Goal: Communication & Community: Answer question/provide support

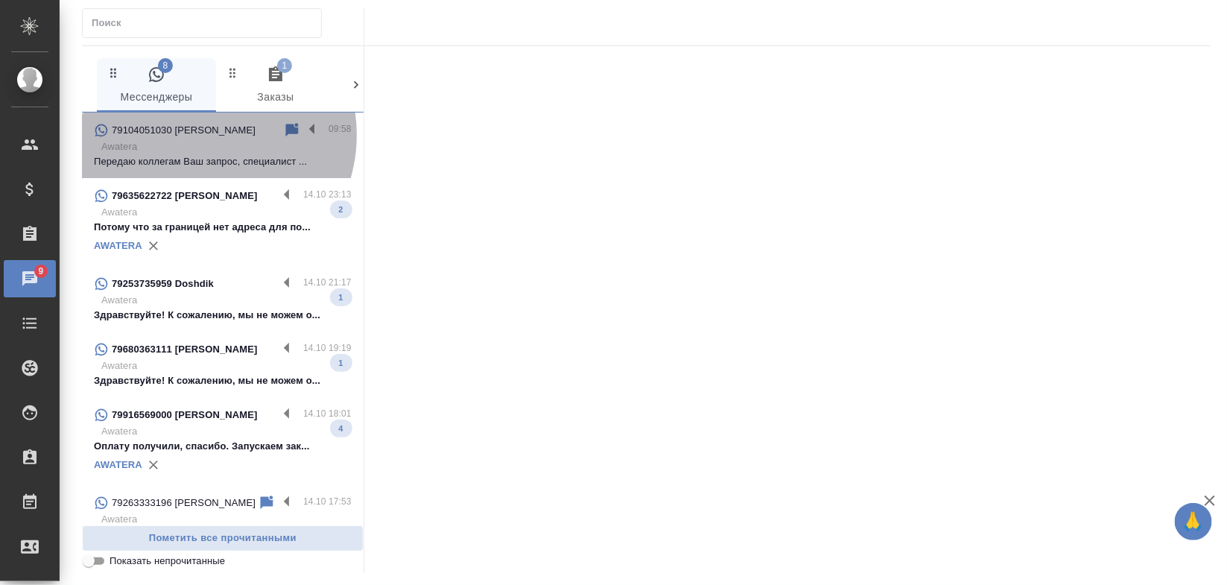
click at [201, 135] on p "79104051030 Natasha S" at bounding box center [184, 130] width 144 height 15
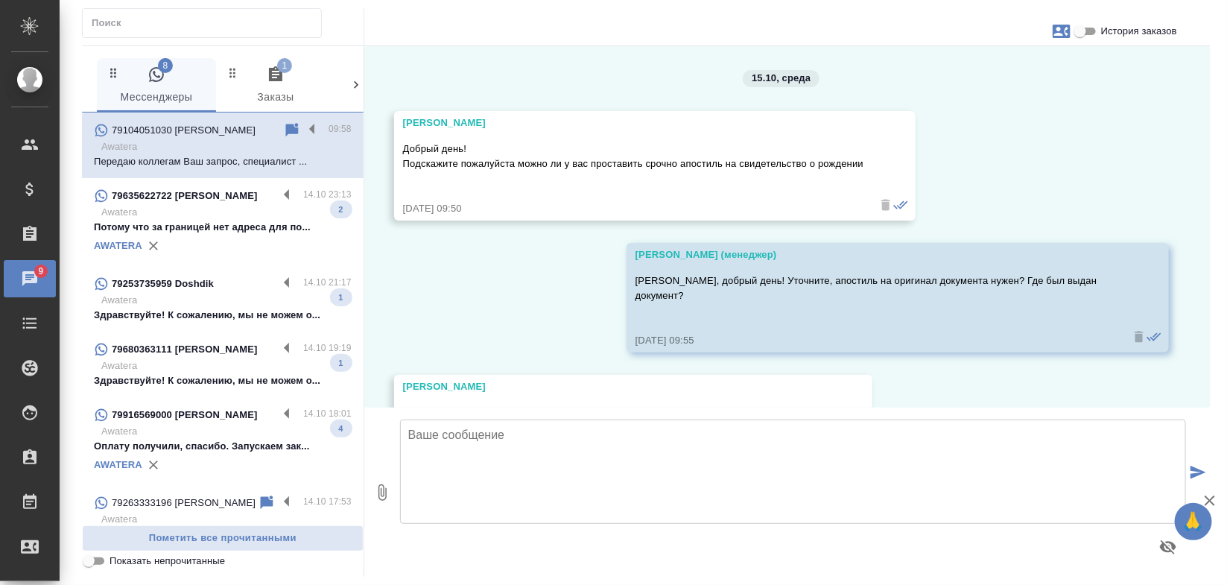
scroll to position [201, 0]
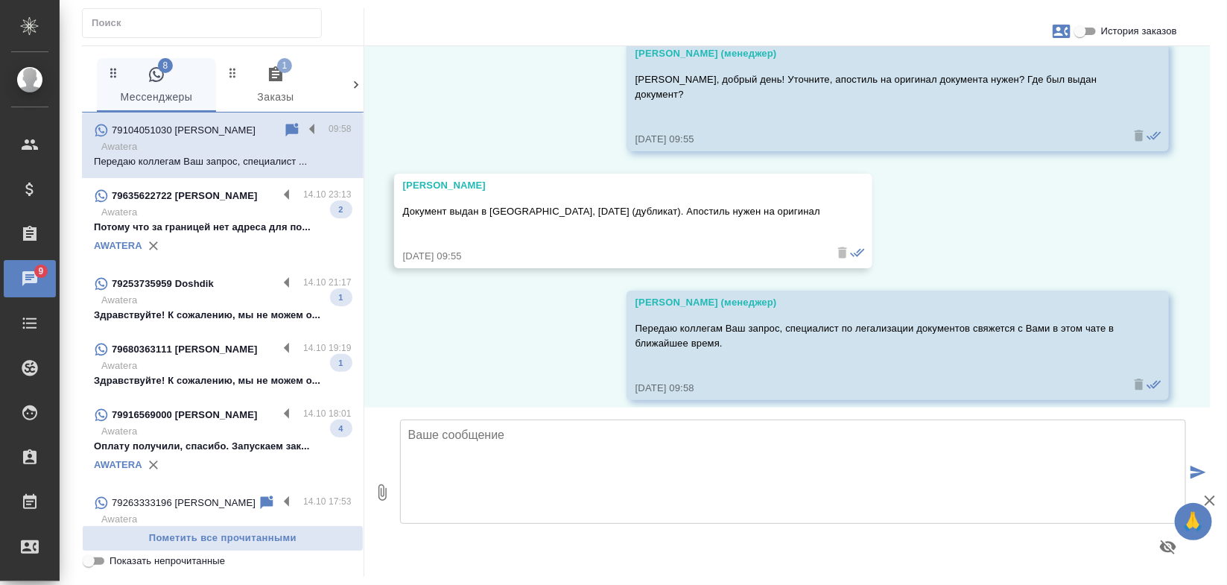
click at [1090, 36] on input "История заказов" at bounding box center [1081, 31] width 54 height 18
checkbox input "true"
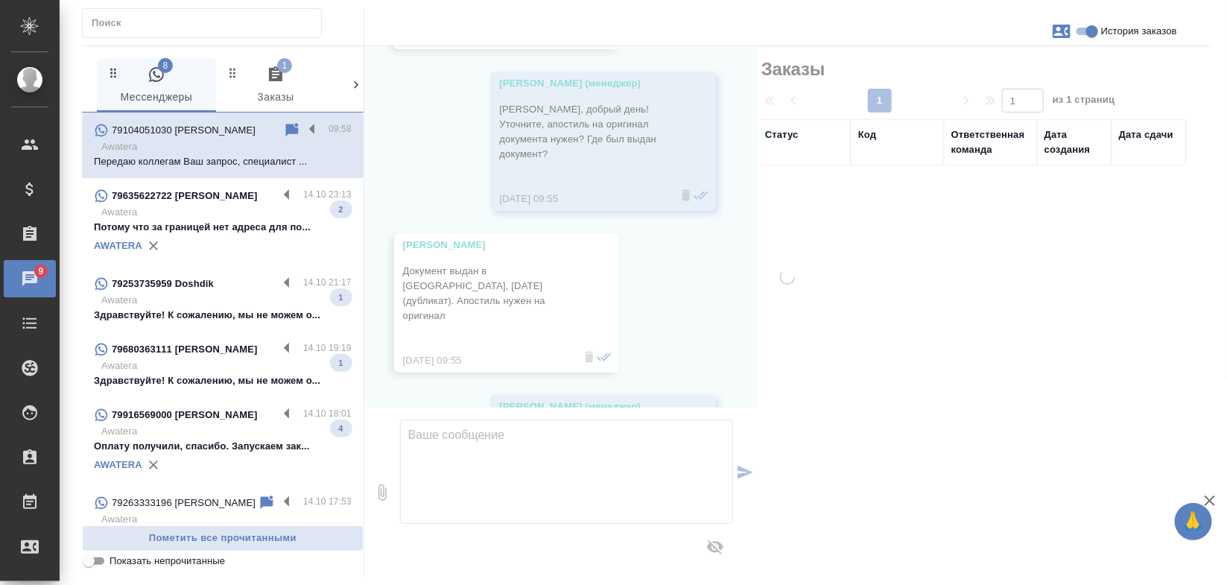
scroll to position [246, 0]
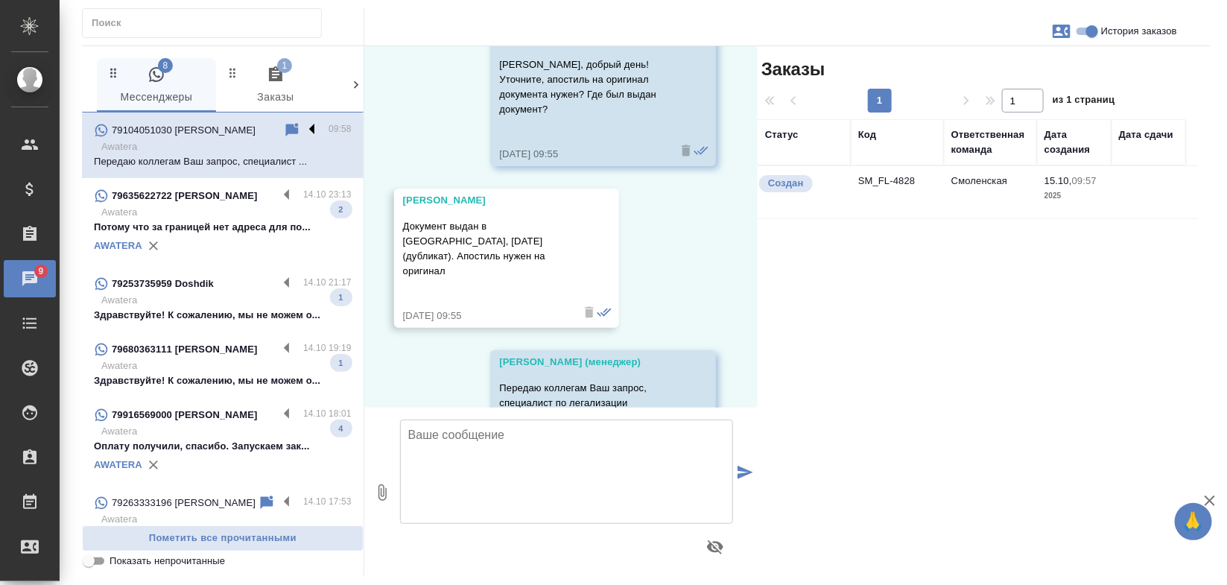
click at [303, 130] on label at bounding box center [315, 129] width 25 height 17
click at [0, 0] on input "checkbox" at bounding box center [0, 0] width 0 height 0
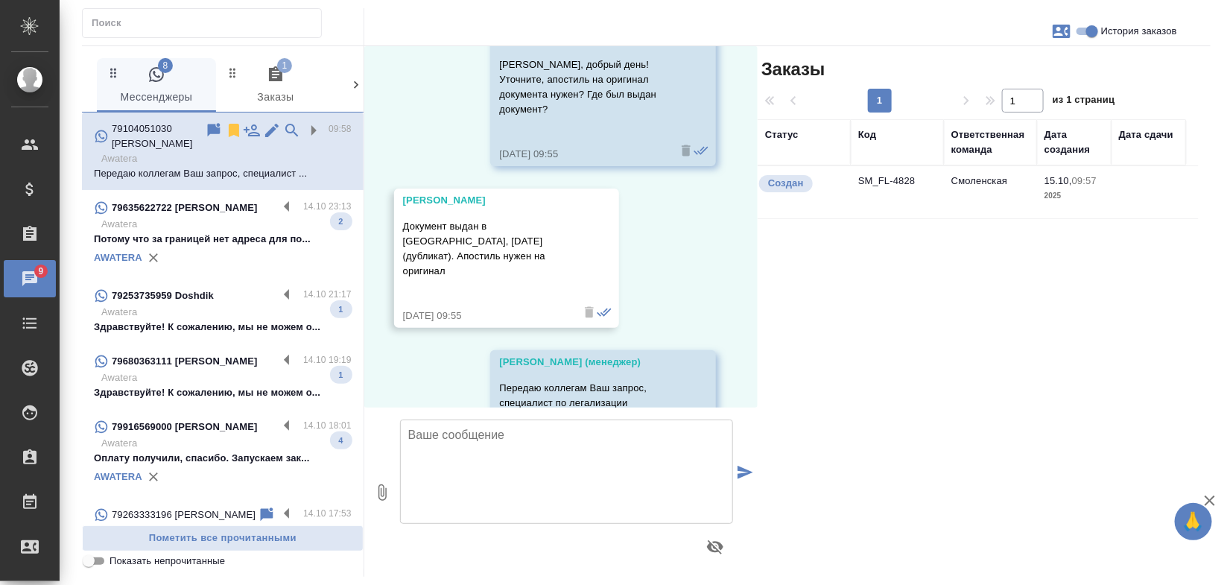
click at [210, 131] on div at bounding box center [267, 136] width 124 height 30
click at [225, 124] on icon at bounding box center [234, 130] width 18 height 18
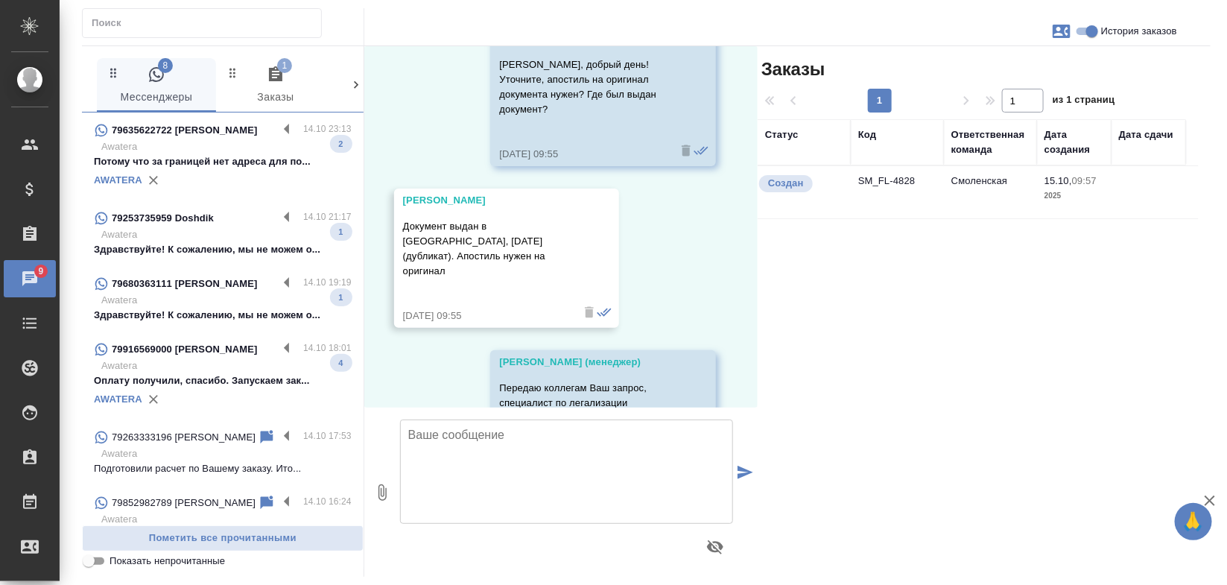
click at [198, 370] on p "Awatera" at bounding box center [226, 365] width 250 height 15
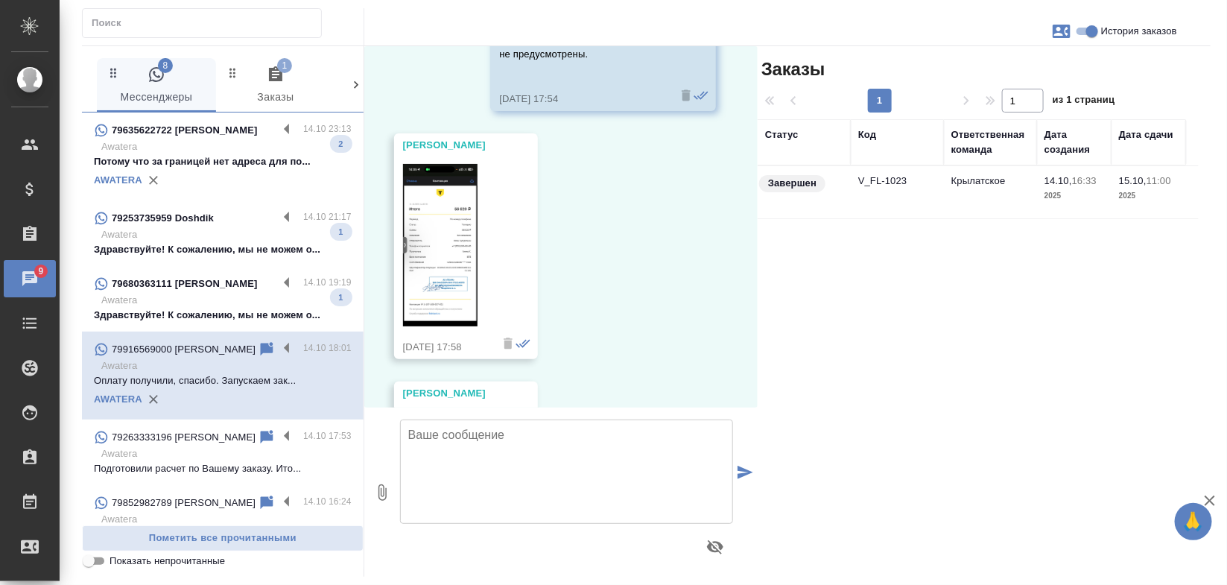
scroll to position [1502, 0]
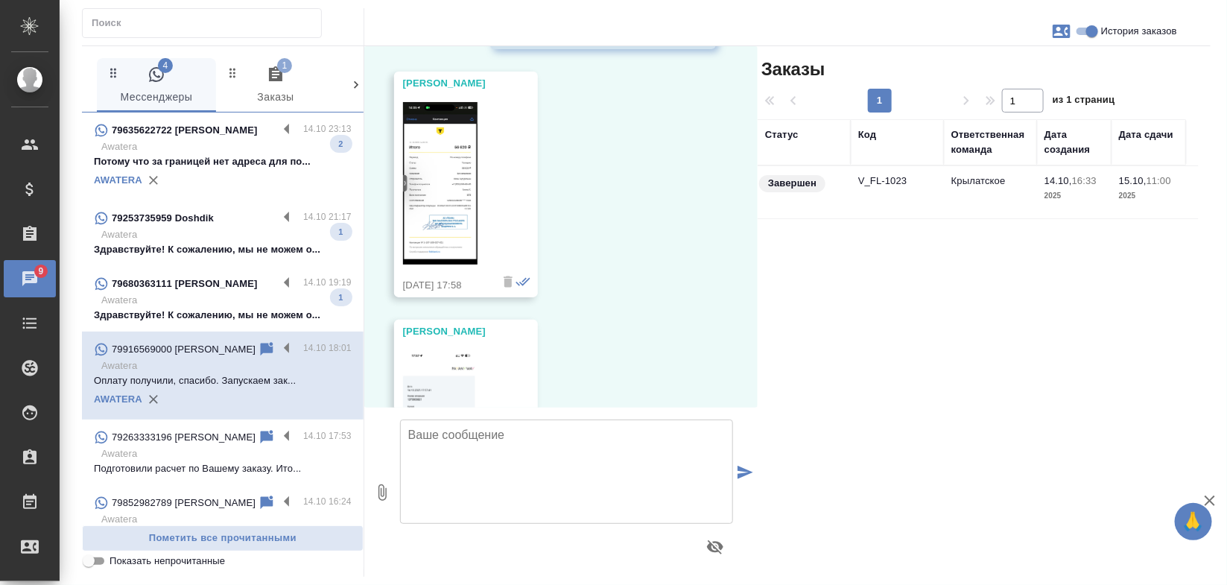
click at [438, 221] on img at bounding box center [440, 183] width 75 height 162
click at [740, 361] on div "14.10, вторник Гудина Александра (менеджер) Иван, добрый день! Направьте, пожал…" at bounding box center [561, 226] width 394 height 361
click at [739, 392] on div "14.10, вторник Гудина Александра (менеджер) Иван, добрый день! Направьте, пожал…" at bounding box center [561, 226] width 394 height 361
click at [739, 399] on div "14.10, вторник Гудина Александра (менеджер) Иван, добрый день! Направьте, пожал…" at bounding box center [561, 226] width 394 height 361
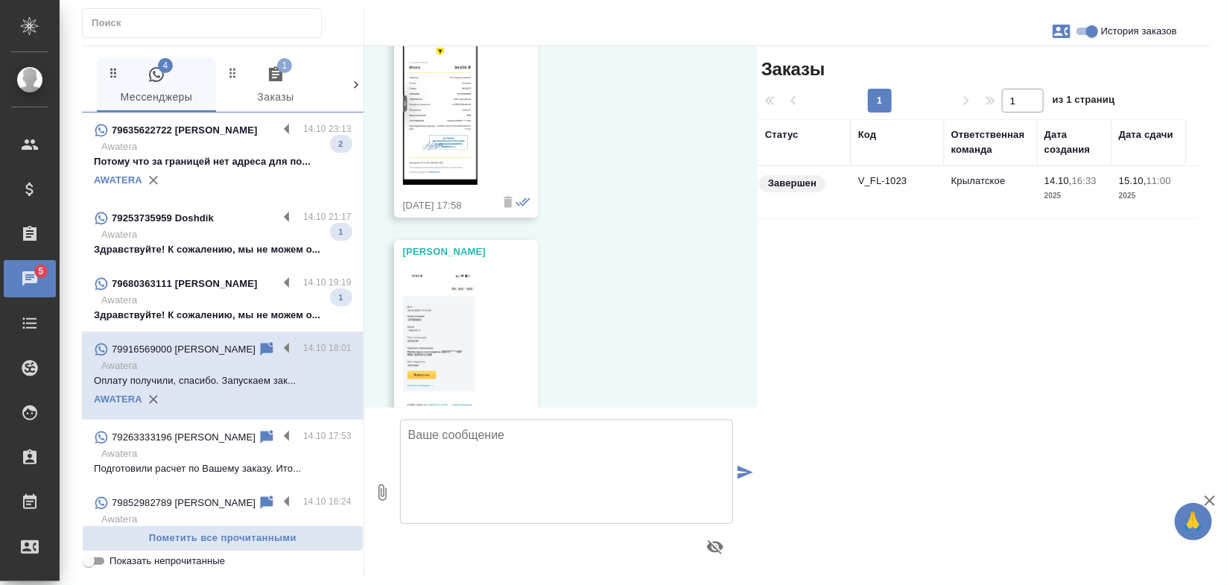
scroll to position [1808, 0]
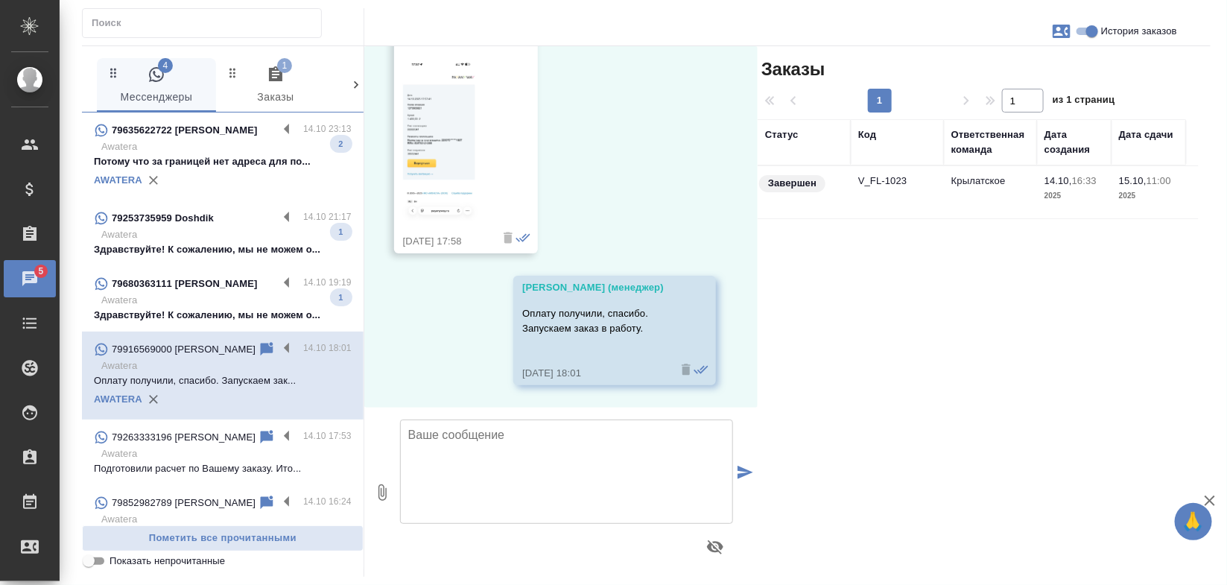
click at [203, 373] on p "Awatera" at bounding box center [226, 365] width 250 height 15
click at [262, 358] on icon at bounding box center [267, 350] width 18 height 18
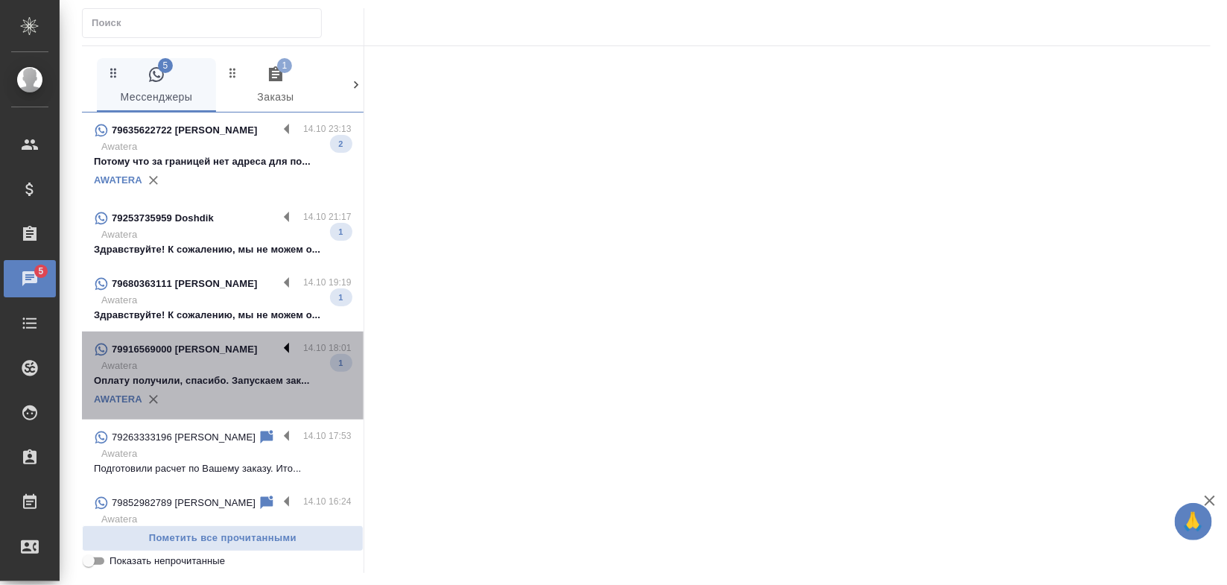
click at [278, 358] on label at bounding box center [290, 349] width 25 height 17
click at [0, 0] on input "checkbox" at bounding box center [0, 0] width 0 height 0
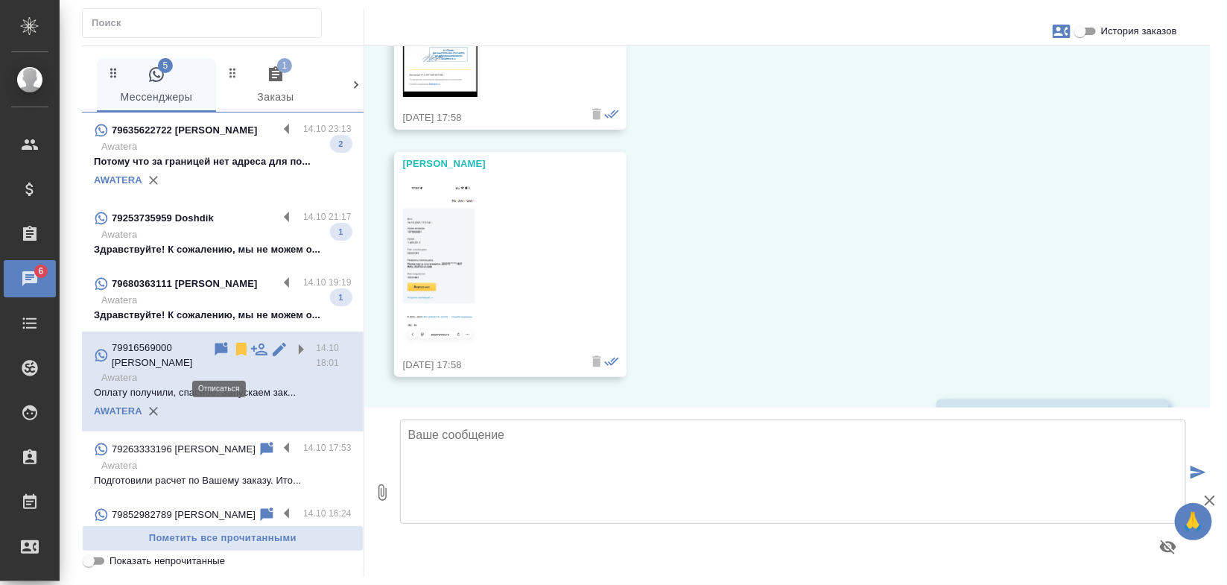
scroll to position [1570, 0]
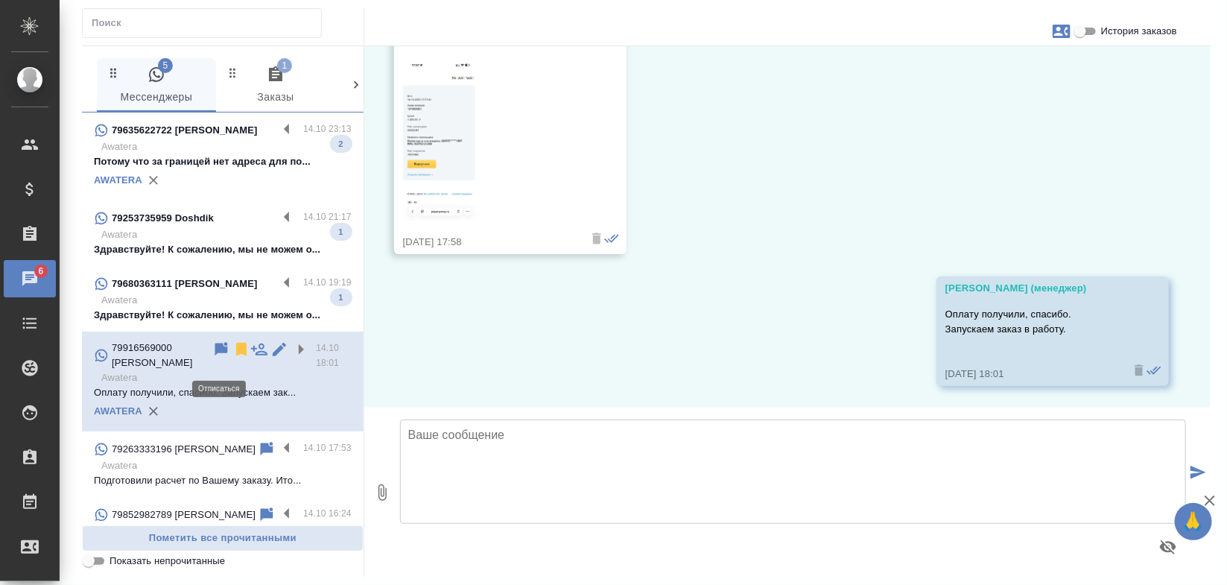
click at [233, 358] on icon at bounding box center [242, 350] width 18 height 18
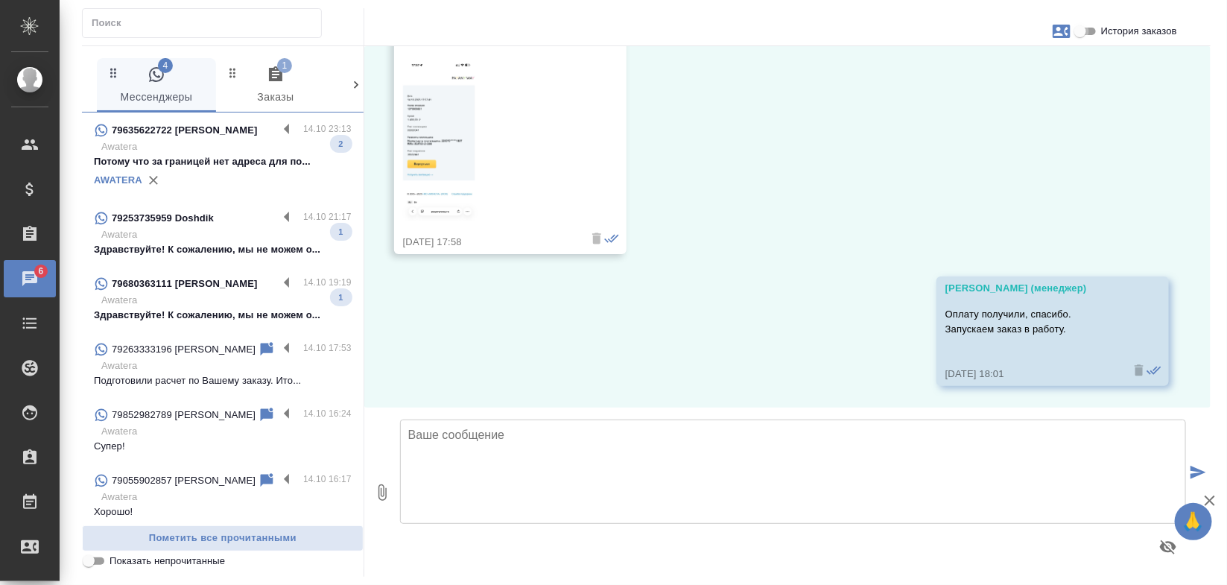
click at [1096, 30] on input "История заказов" at bounding box center [1081, 31] width 54 height 18
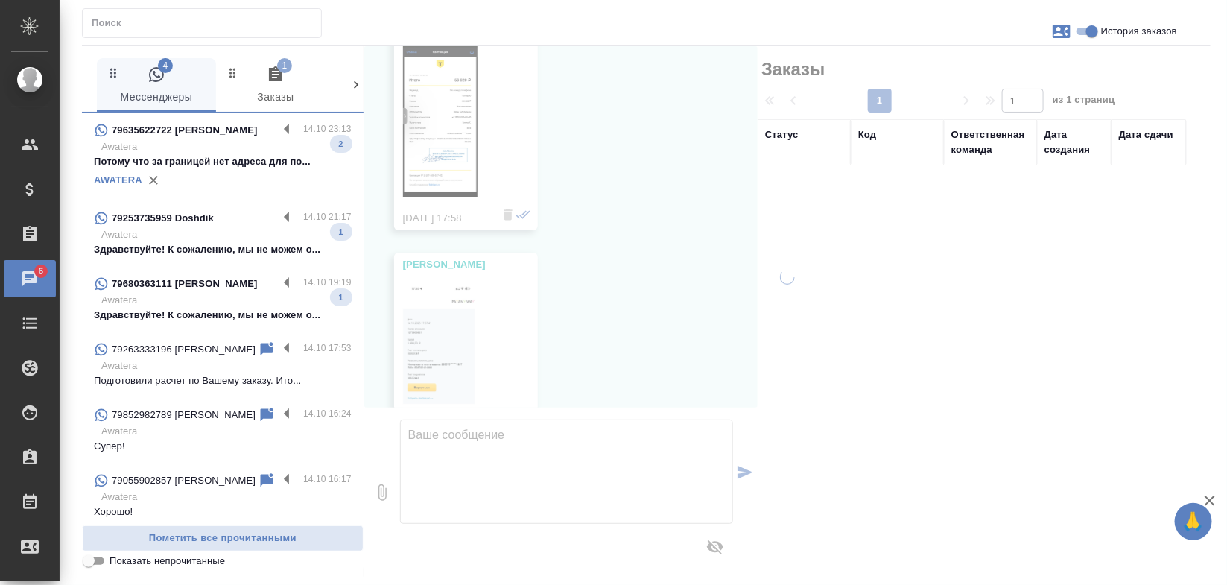
scroll to position [1808, 0]
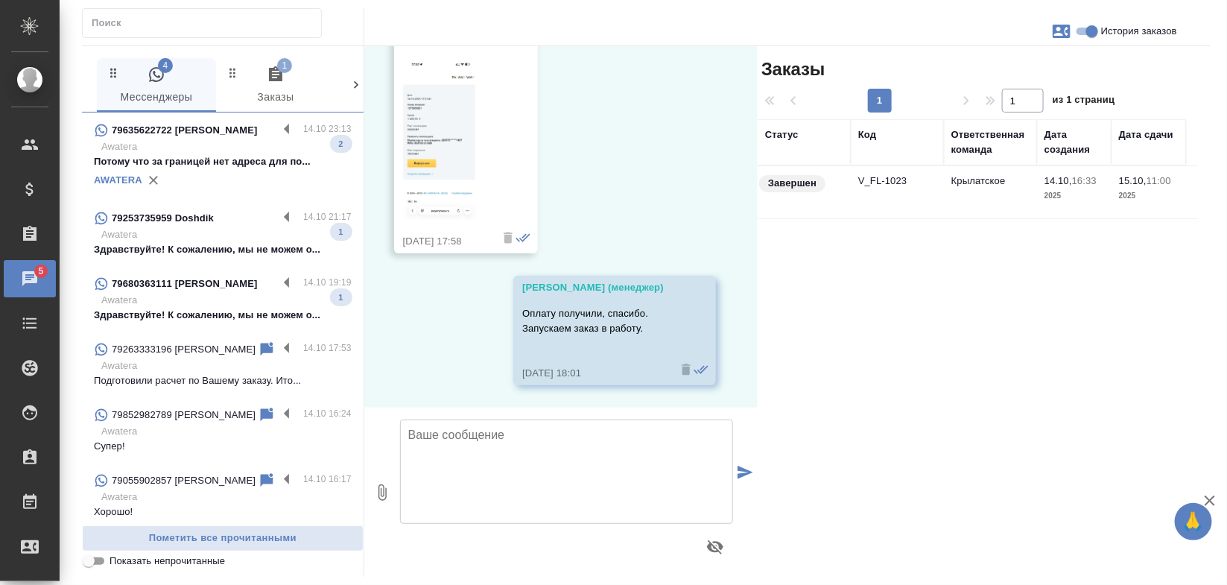
click at [882, 180] on td "V_FL-1023" at bounding box center [897, 192] width 93 height 52
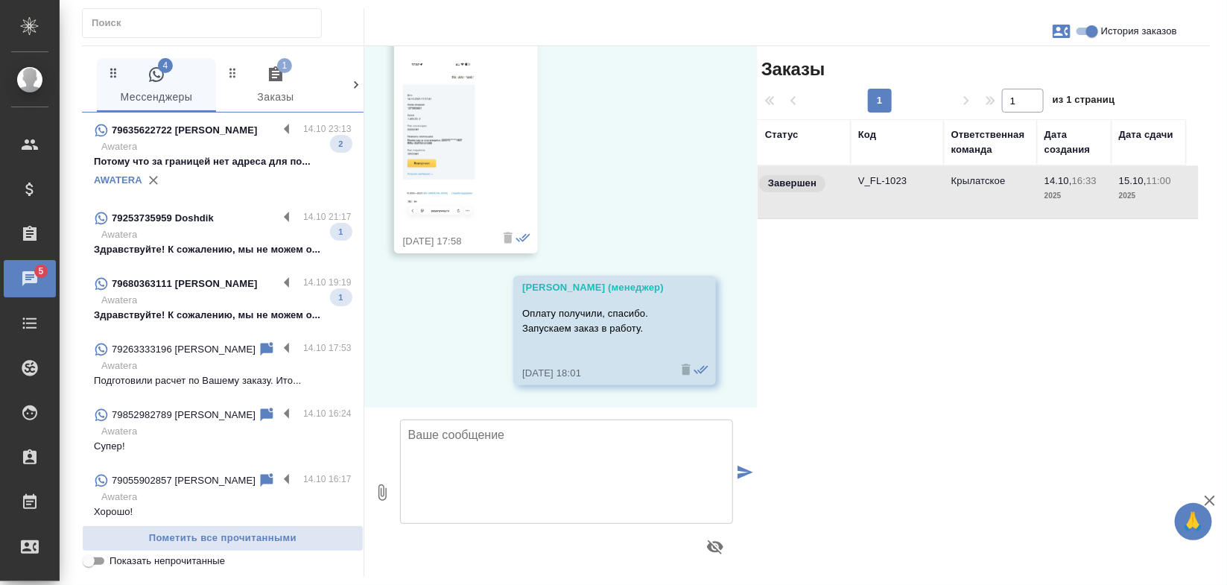
click at [229, 241] on p "Awatera" at bounding box center [226, 234] width 250 height 15
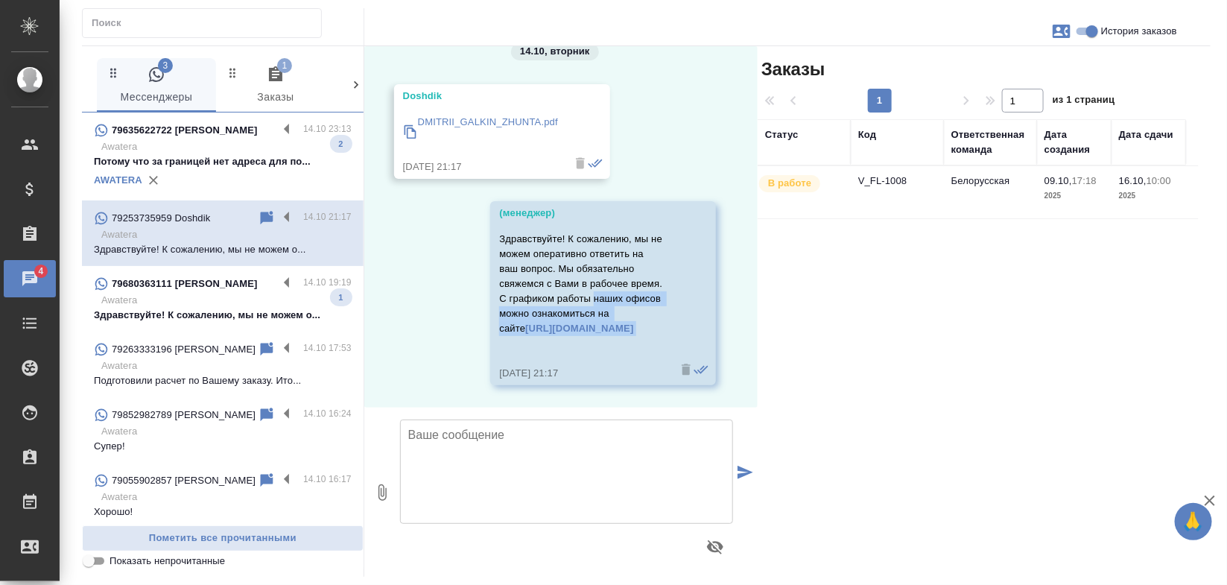
scroll to position [6838, 0]
drag, startPoint x: 742, startPoint y: 382, endPoint x: 740, endPoint y: 417, distance: 35.1
click at [740, 417] on div "История заказов 08.10, среда Doshdik Добрый вечер, заказать перевод документов …" at bounding box center [561, 311] width 394 height 531
click at [781, 333] on div "Заказы 1 1 из 1 страниц Статус Код Ответственная команда Дата создания Дата сда…" at bounding box center [984, 311] width 453 height 531
click at [891, 198] on td "V_FL-1008" at bounding box center [897, 192] width 93 height 52
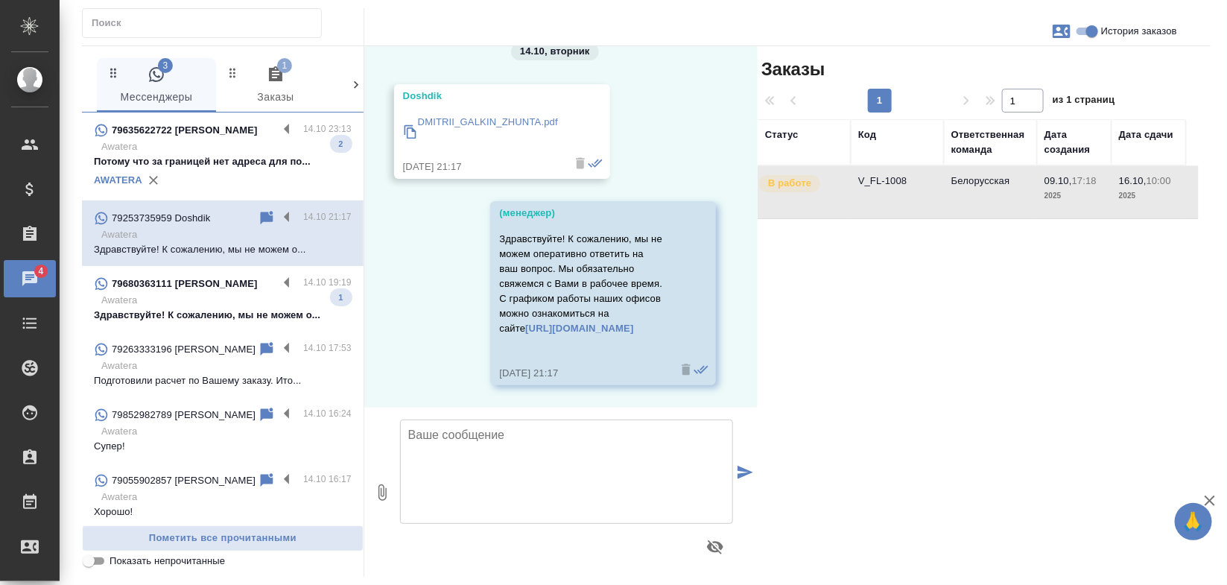
click at [891, 198] on td "V_FL-1008" at bounding box center [897, 192] width 93 height 52
click at [470, 115] on p "DMITRII_GALKIN_ZHUNTA.pdf" at bounding box center [488, 122] width 140 height 15
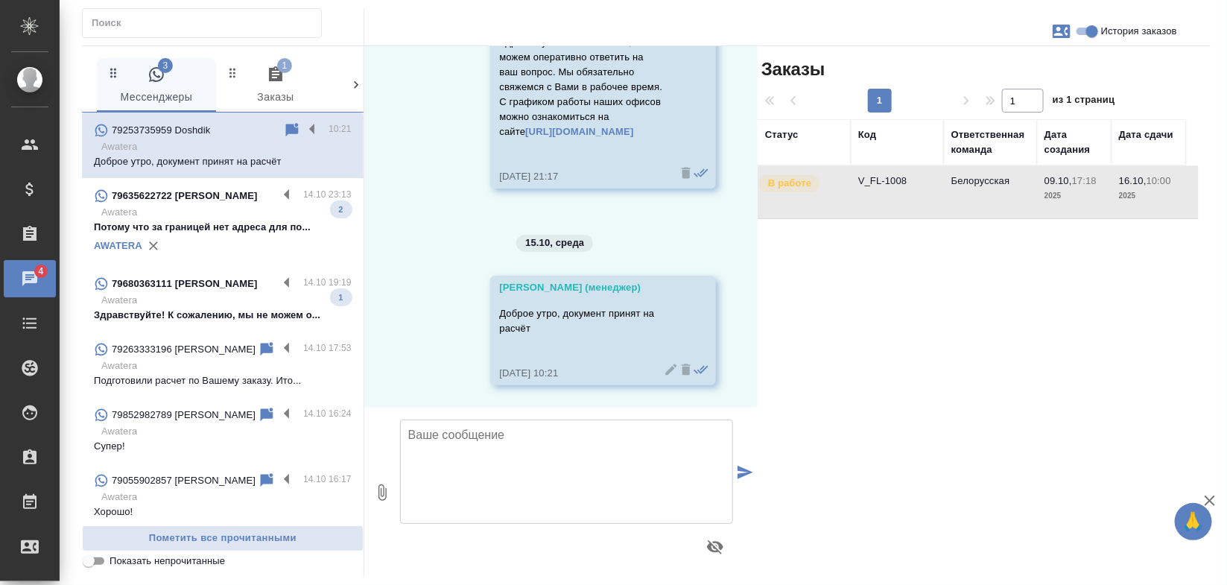
scroll to position [7034, 0]
click at [224, 307] on p "Awatera" at bounding box center [226, 300] width 250 height 15
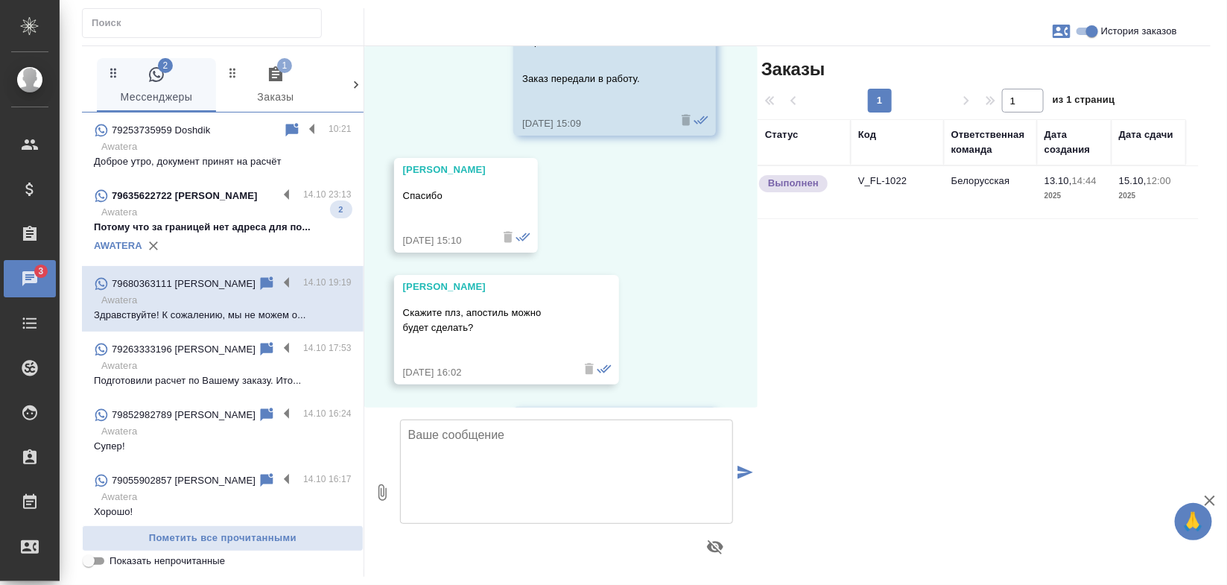
scroll to position [10421, 0]
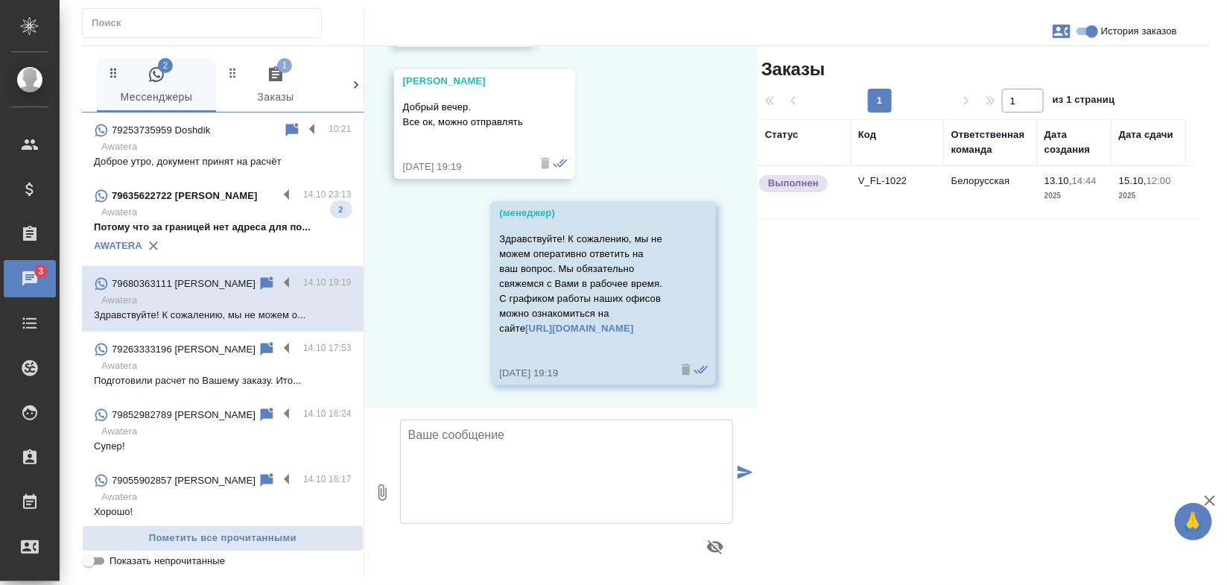
click at [1073, 34] on input "История заказов" at bounding box center [1093, 31] width 54 height 18
checkbox input "false"
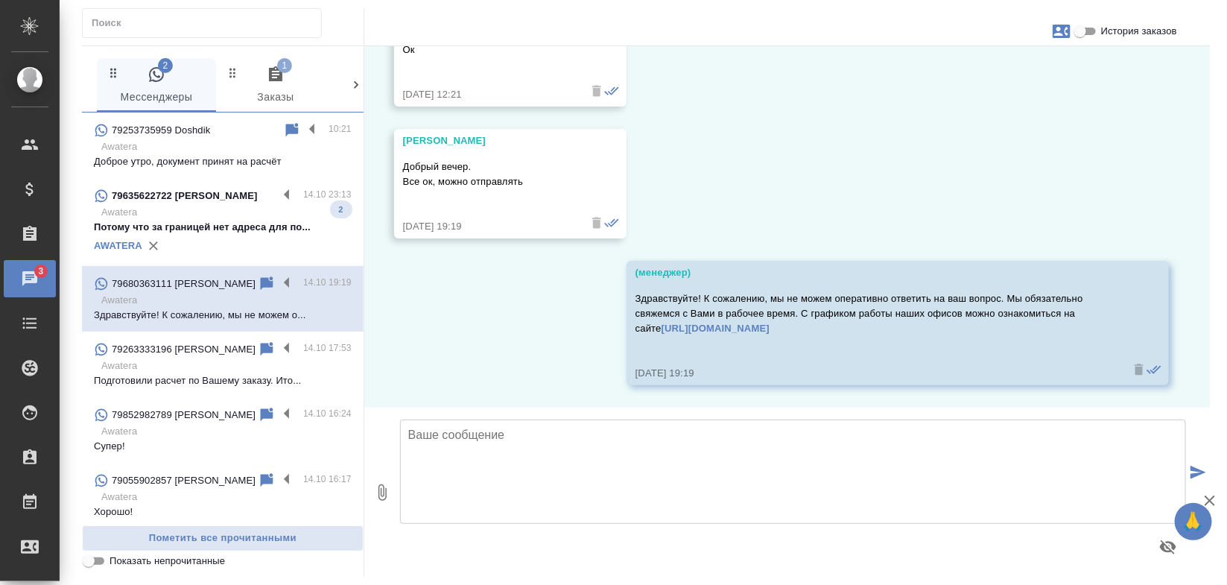
scroll to position [8931, 0]
click at [680, 475] on textarea at bounding box center [793, 472] width 786 height 104
click at [803, 467] on textarea "Добрый день! Спасибо! Передаю документ на заверение, по готовности напишу Вам." at bounding box center [793, 472] width 786 height 104
type textarea "Добрый день! Спасибо! Передаю документ на заверение, по готовности напишу Вам."
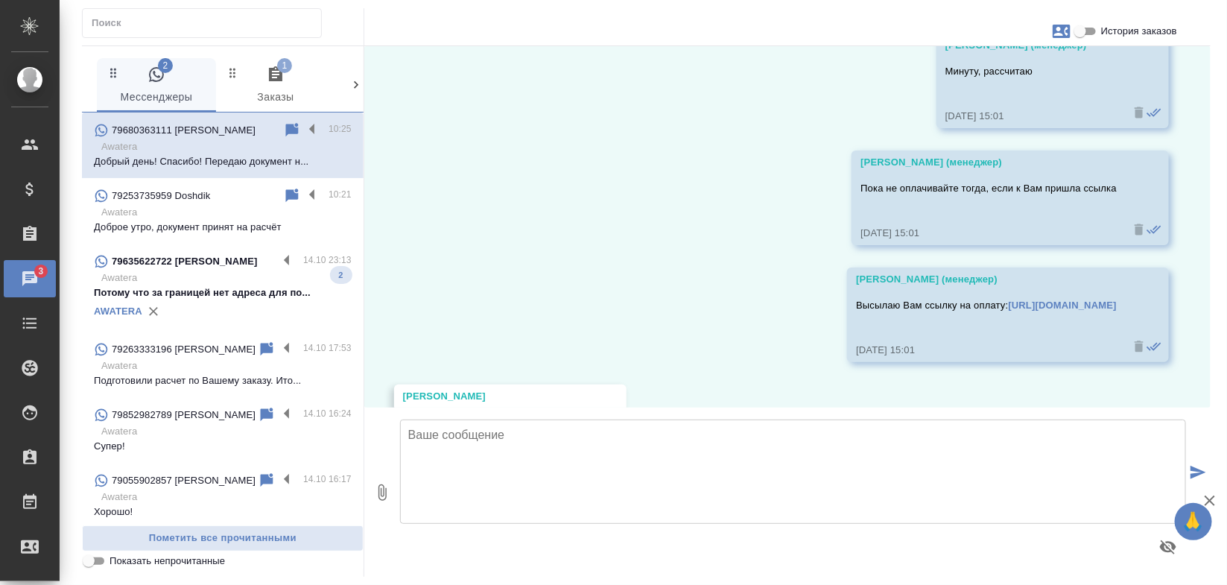
scroll to position [4039, 0]
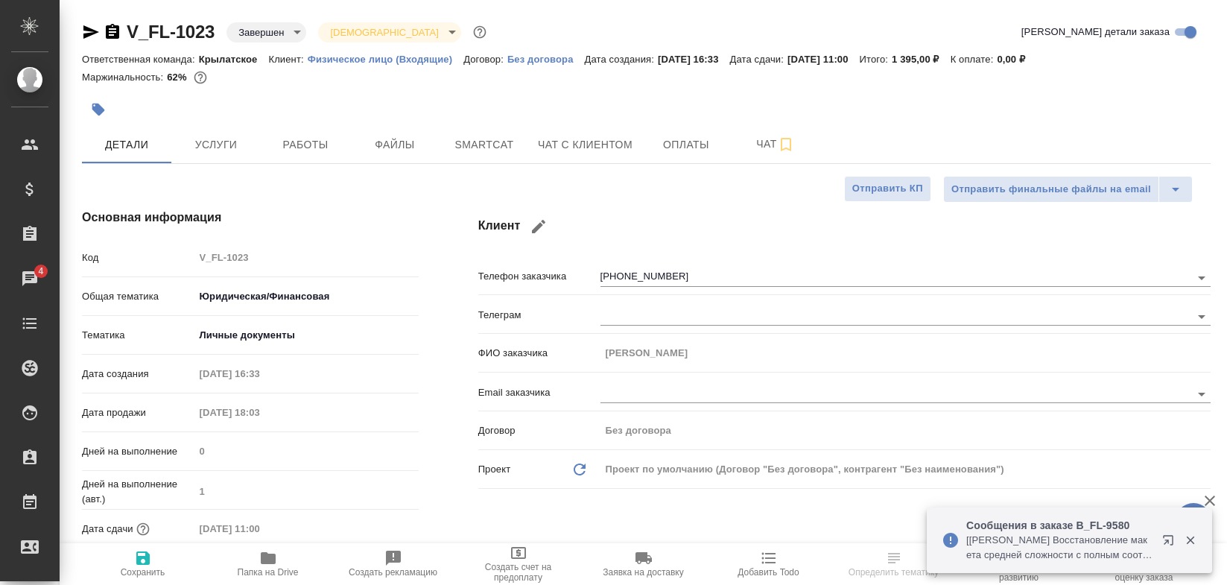
select select "RU"
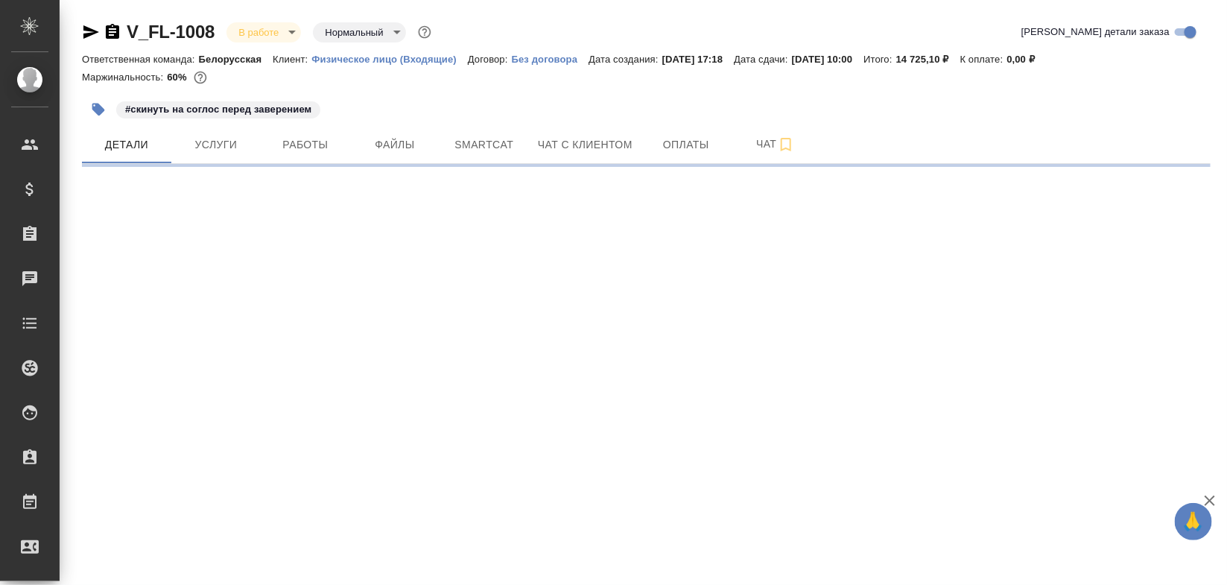
click at [83, 34] on icon "button" at bounding box center [91, 32] width 18 height 18
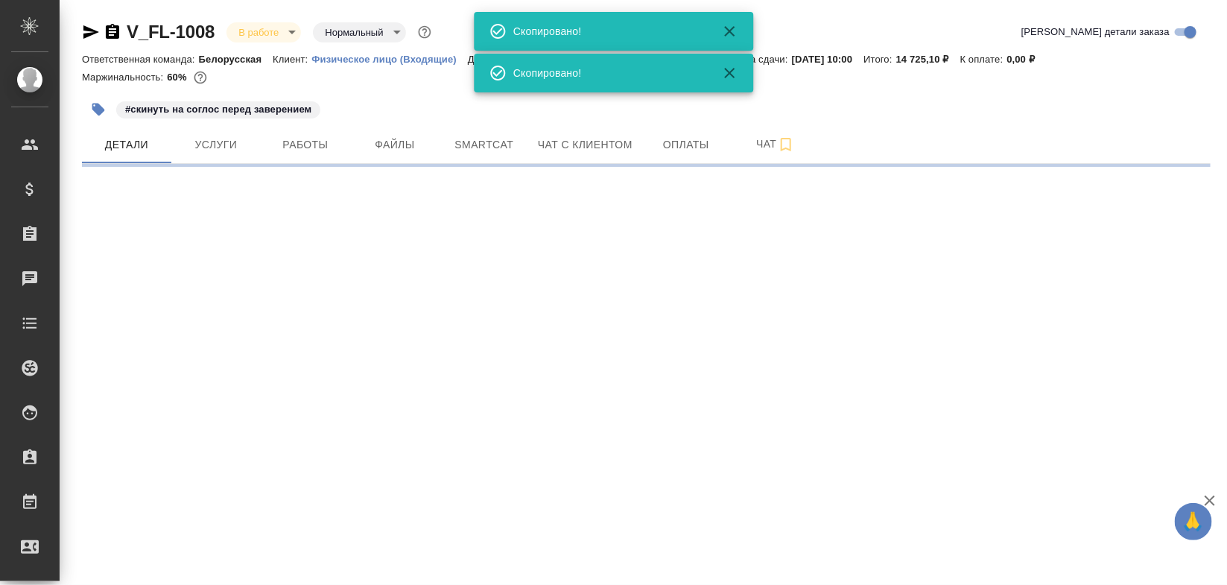
click at [83, 34] on icon "button" at bounding box center [91, 32] width 18 height 18
drag, startPoint x: 83, startPoint y: 34, endPoint x: 89, endPoint y: 1, distance: 32.7
click at [83, 34] on icon "button" at bounding box center [91, 32] width 18 height 18
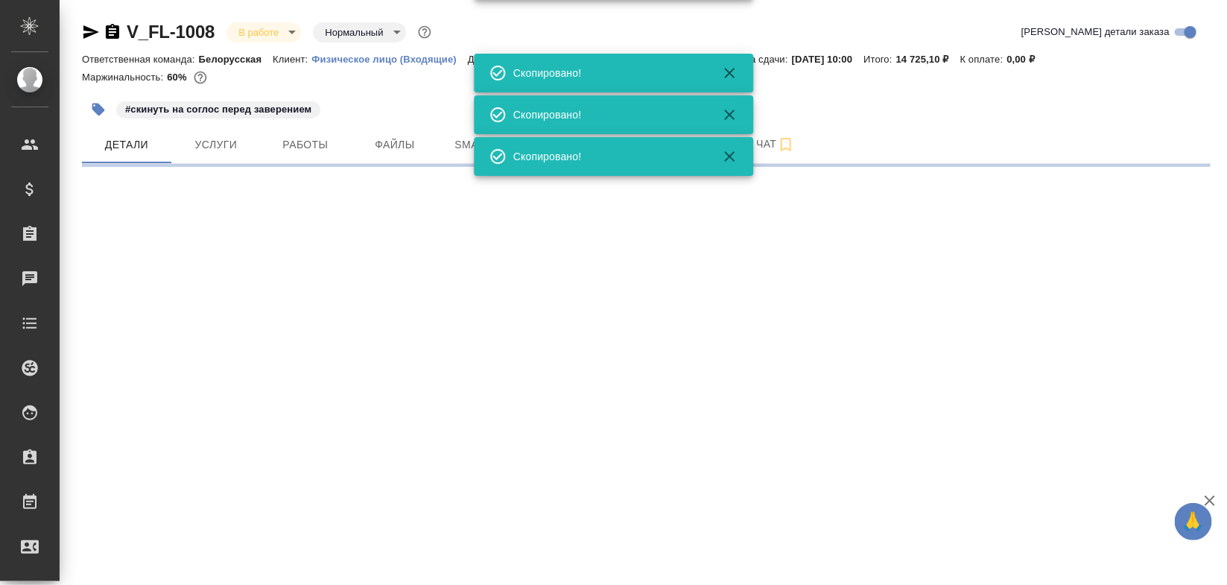
select select "RU"
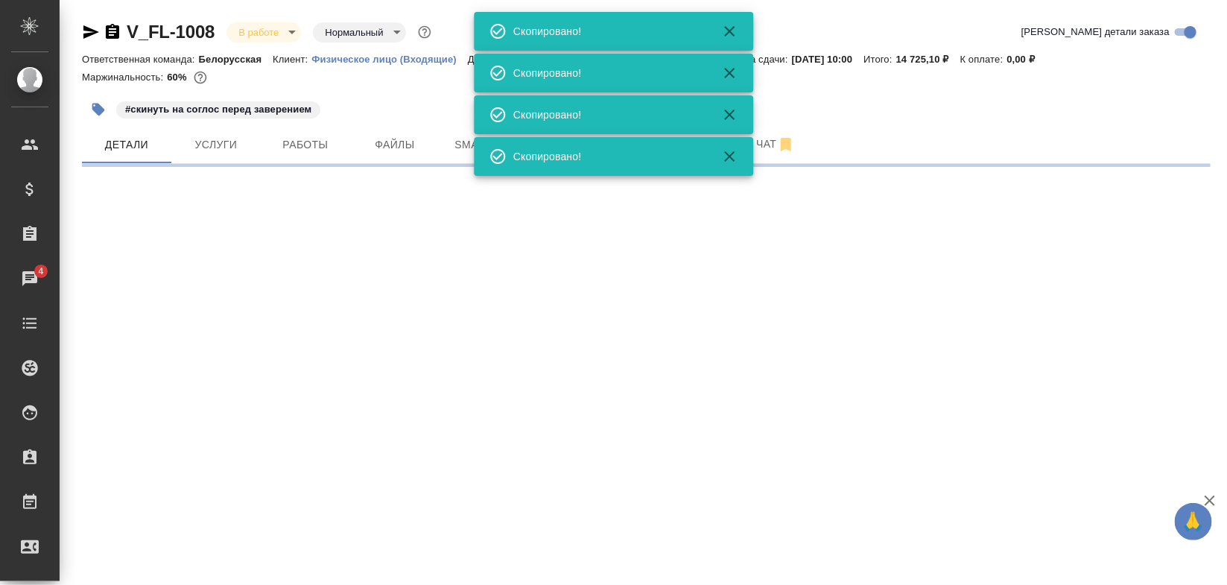
select select "RU"
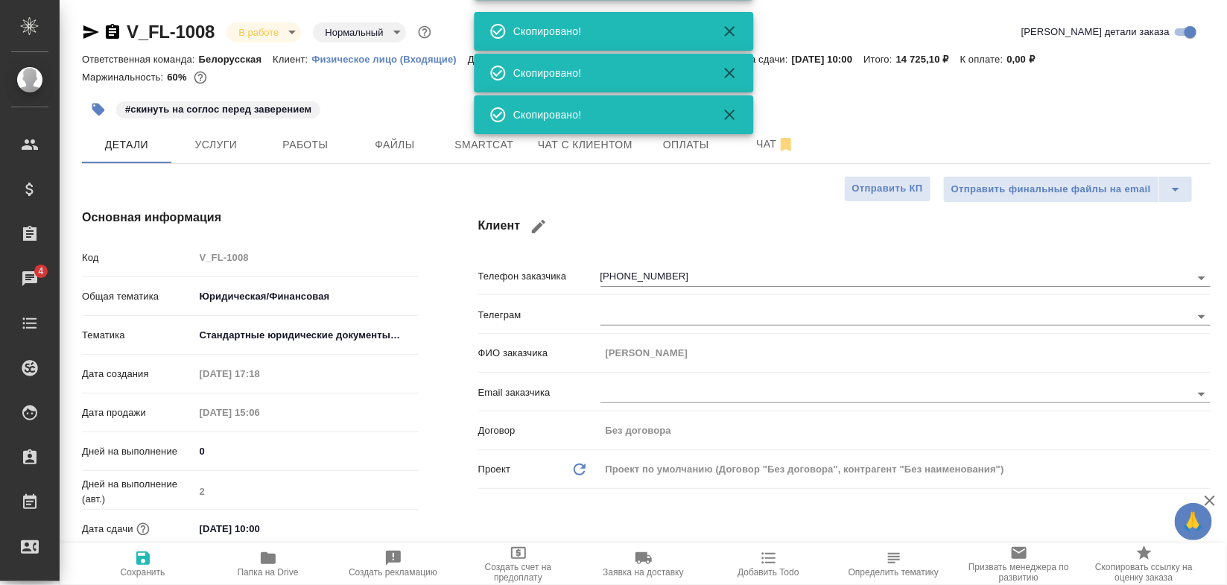
type textarea "x"
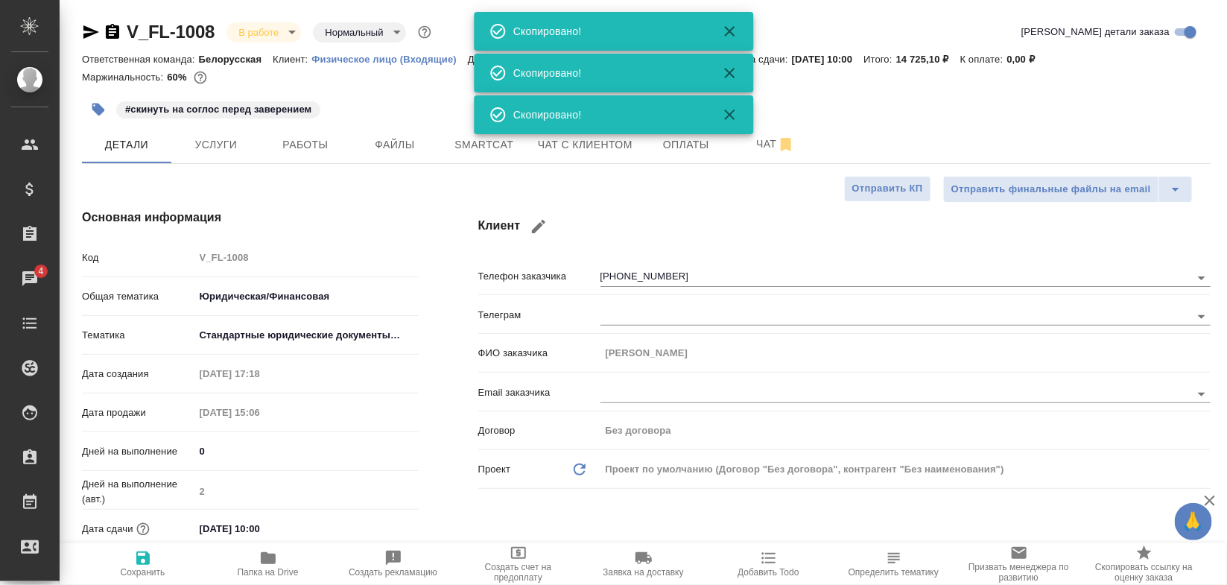
type textarea "x"
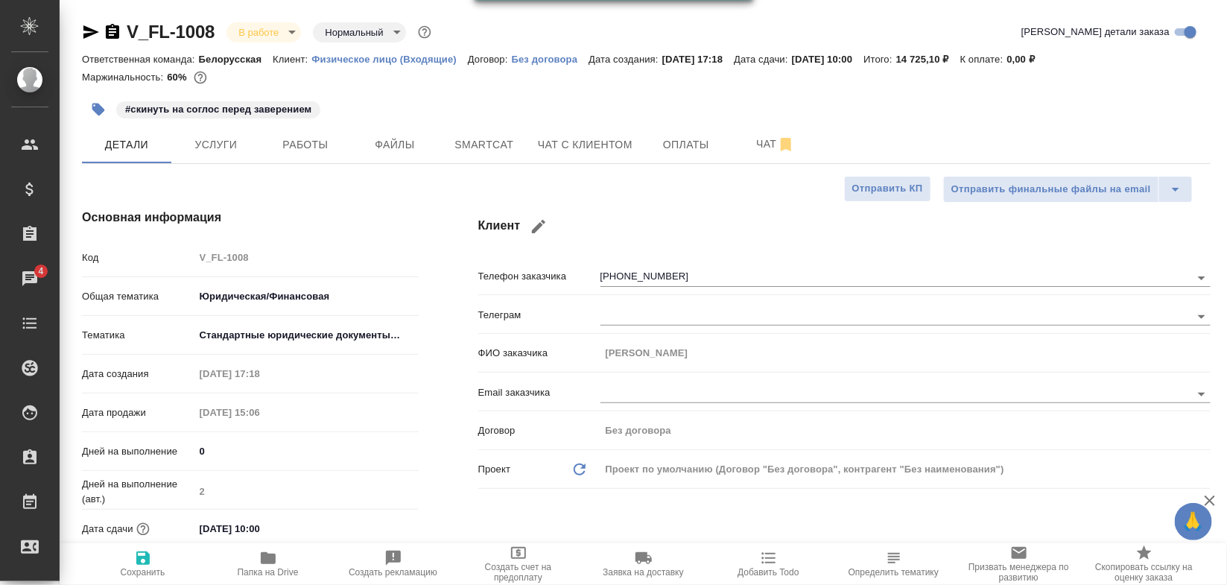
click at [422, 192] on div "Основная информация Код V_FL-1008 Общая тематика Юридическая/Финансовая yr-fn Т…" at bounding box center [250, 401] width 396 height 444
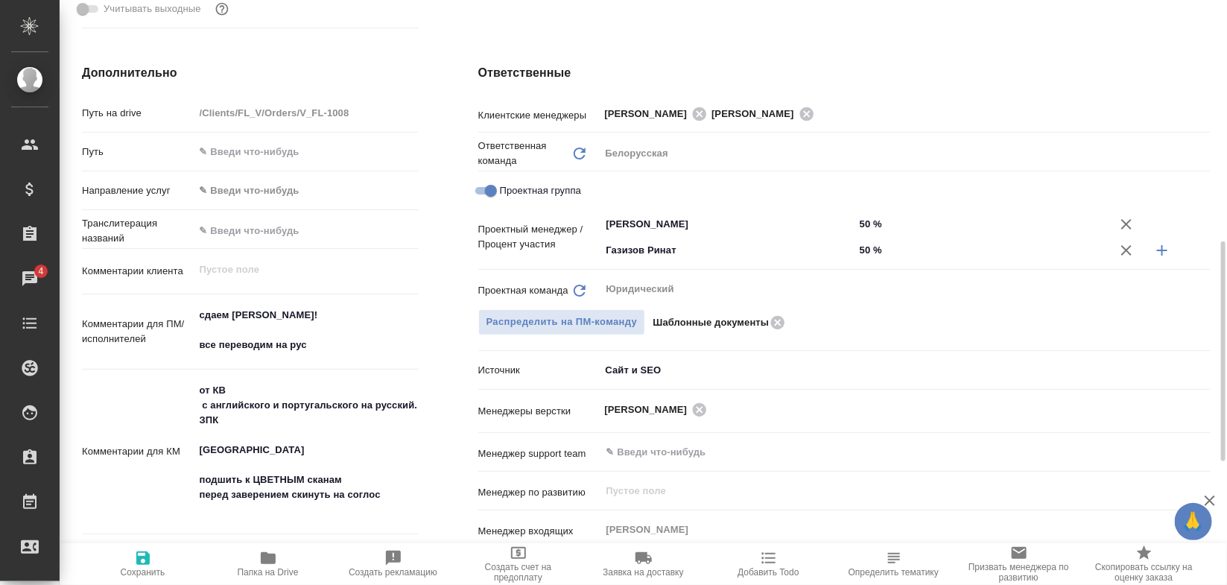
scroll to position [626, 0]
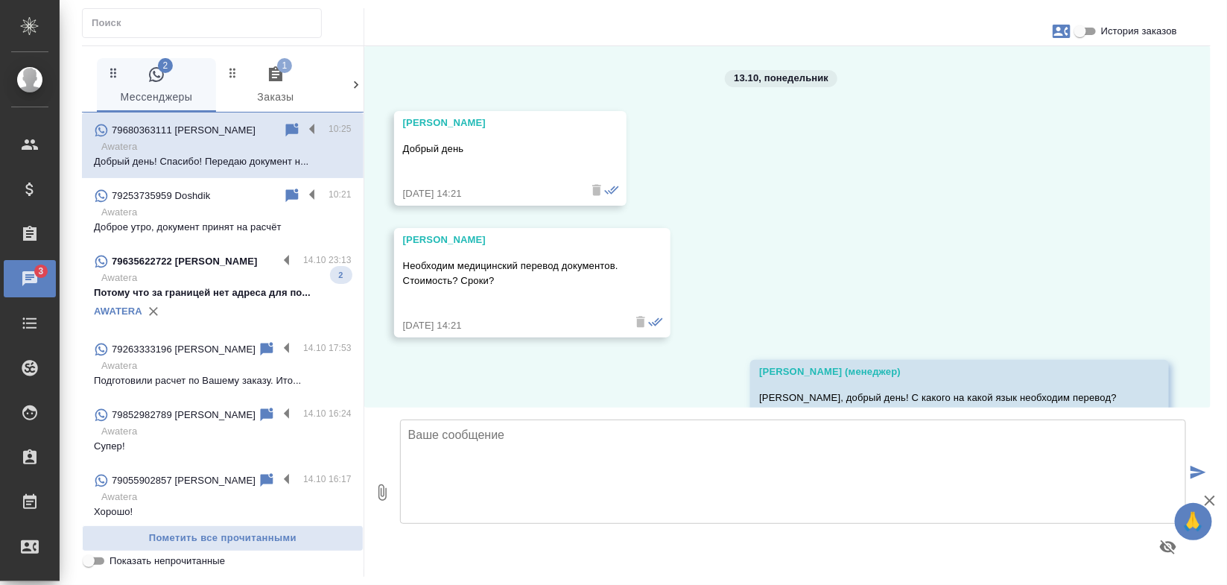
scroll to position [4039, 0]
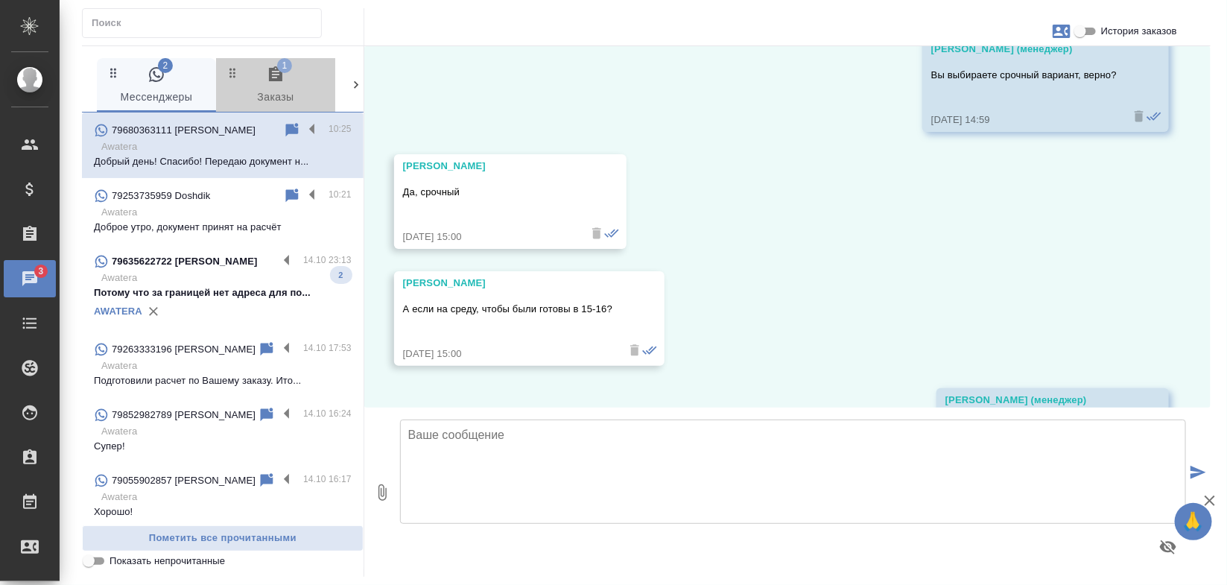
click at [266, 88] on span "1 Заказы" at bounding box center [275, 86] width 101 height 41
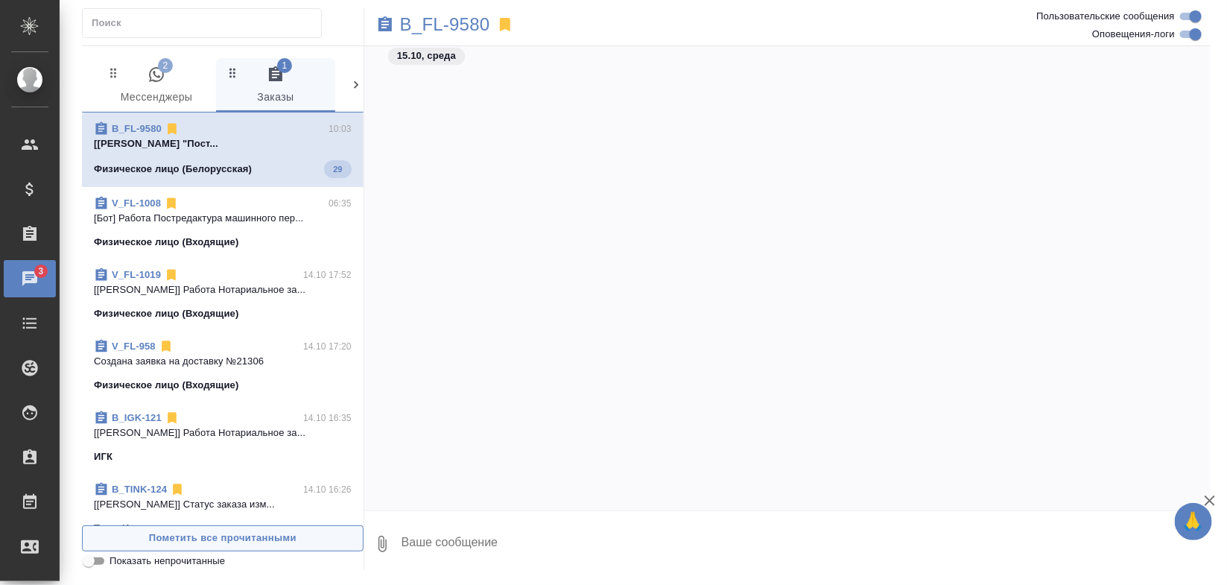
scroll to position [4384, 0]
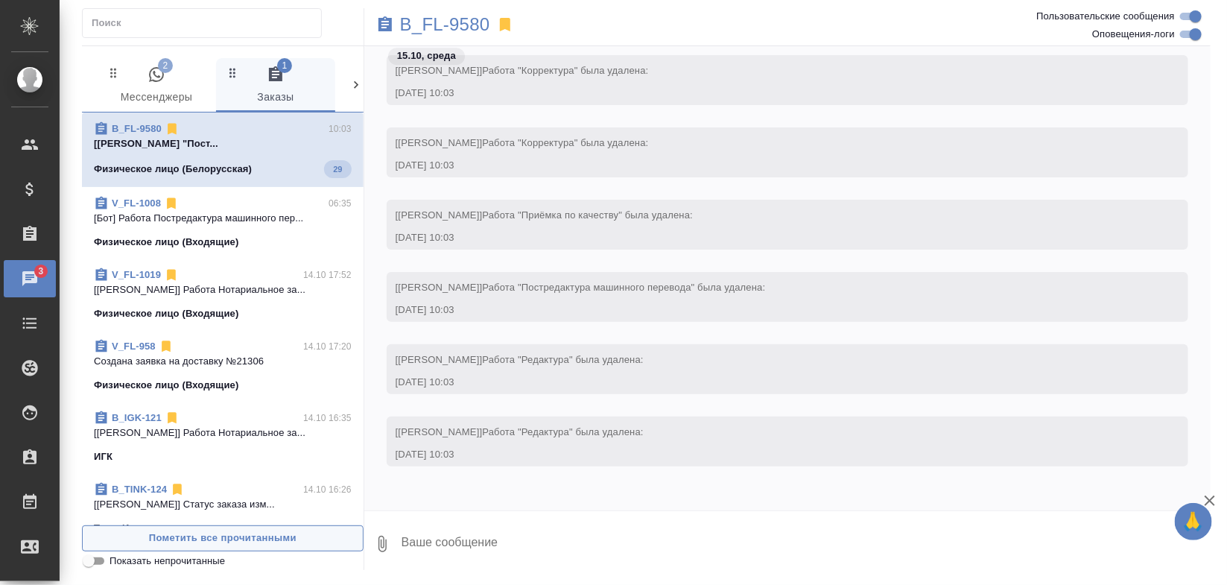
click at [239, 538] on span "Пометить все прочитанными" at bounding box center [222, 538] width 265 height 17
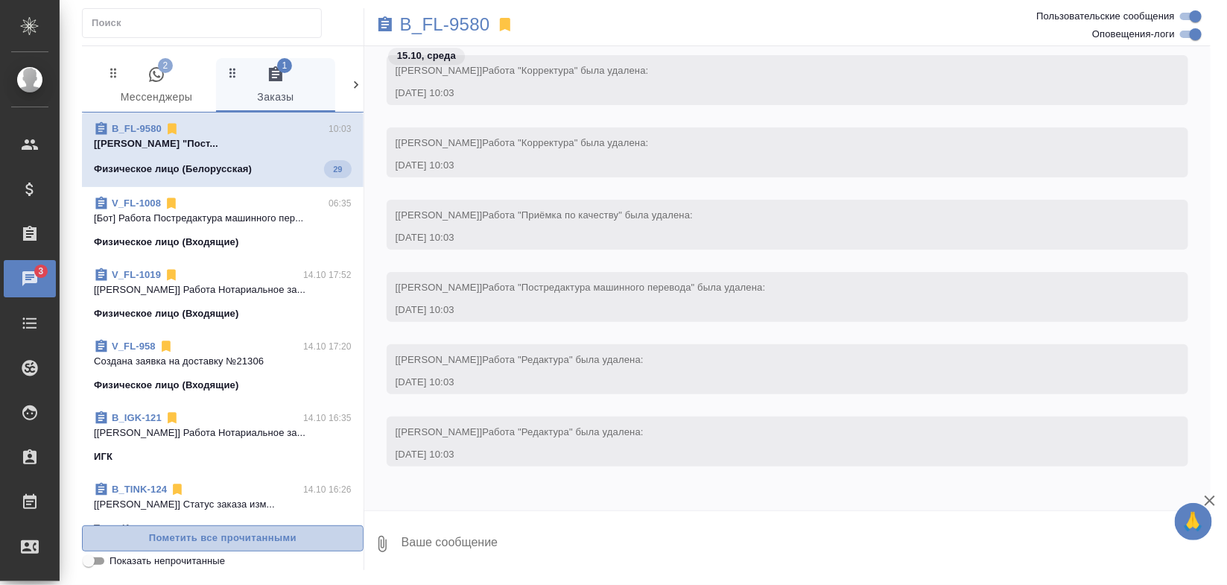
click at [239, 538] on span "Пометить все прочитанными" at bounding box center [222, 538] width 265 height 17
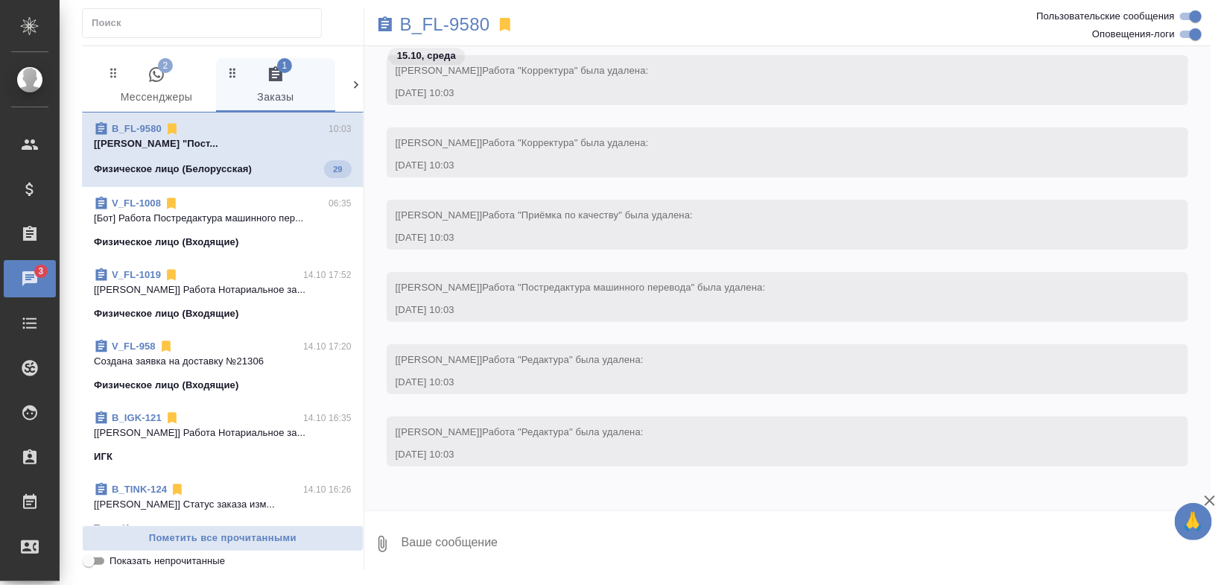
click at [138, 62] on button "2 Мессенджеры" at bounding box center [156, 85] width 119 height 54
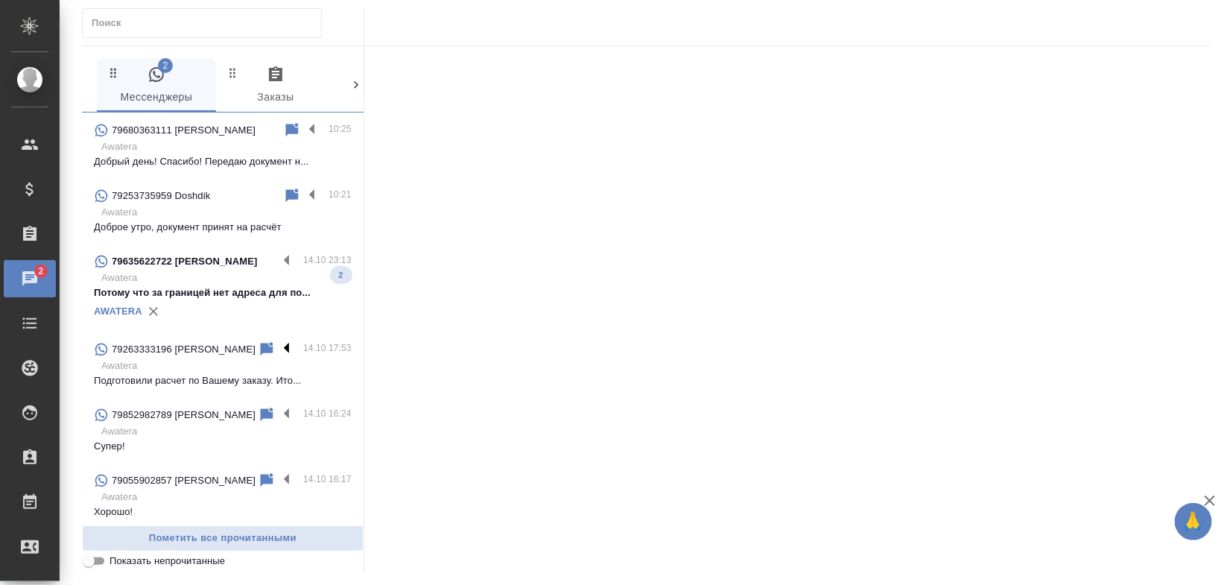
click at [278, 358] on label at bounding box center [290, 349] width 25 height 17
click at [0, 0] on input "checkbox" at bounding box center [0, 0] width 0 height 0
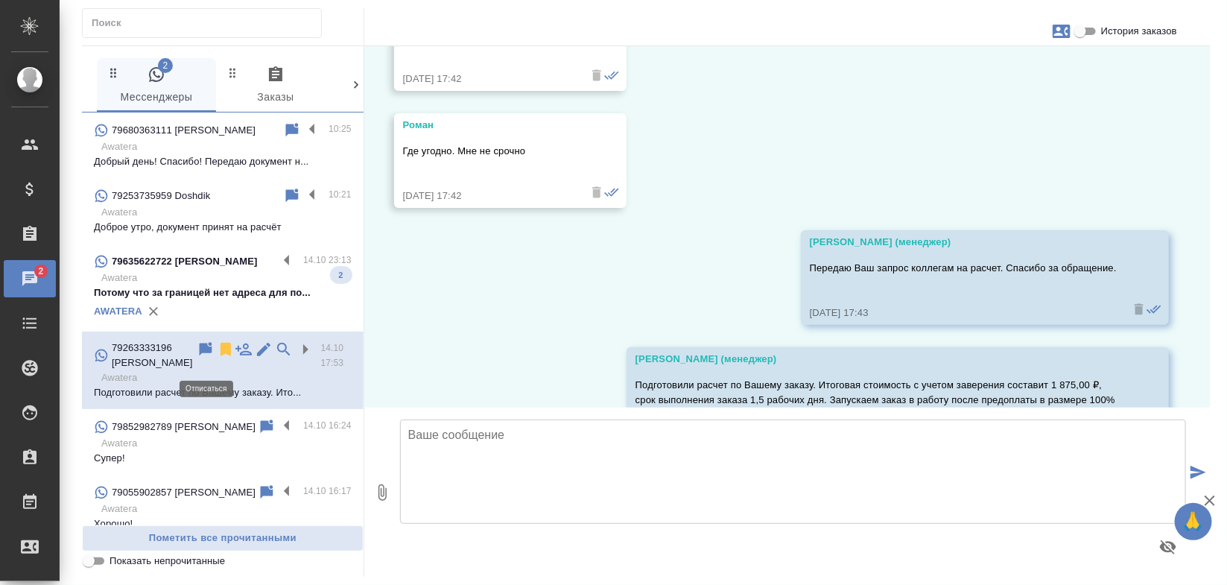
scroll to position [1057, 0]
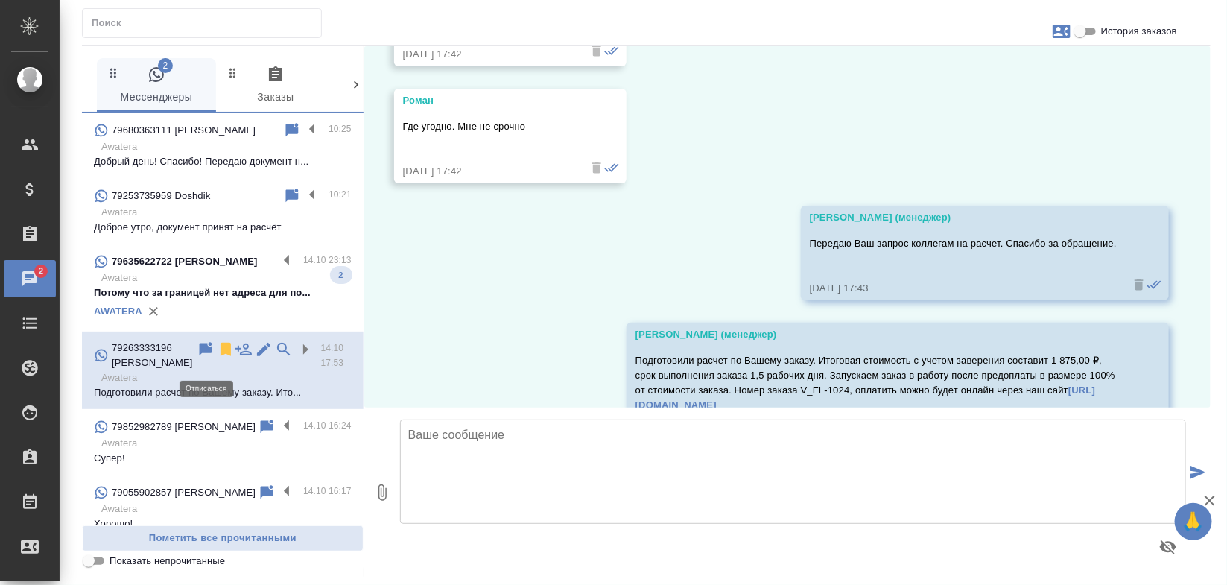
click at [217, 358] on icon at bounding box center [226, 350] width 18 height 18
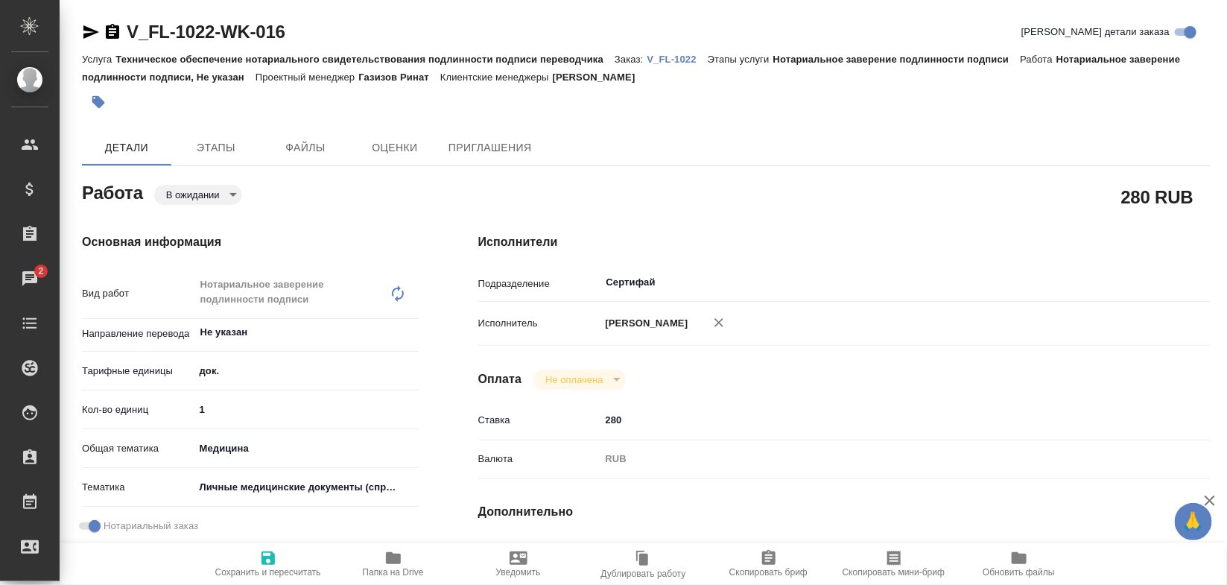
click at [611, 142] on div "Детали Этапы Файлы Оценки Приглашения" at bounding box center [646, 148] width 1129 height 36
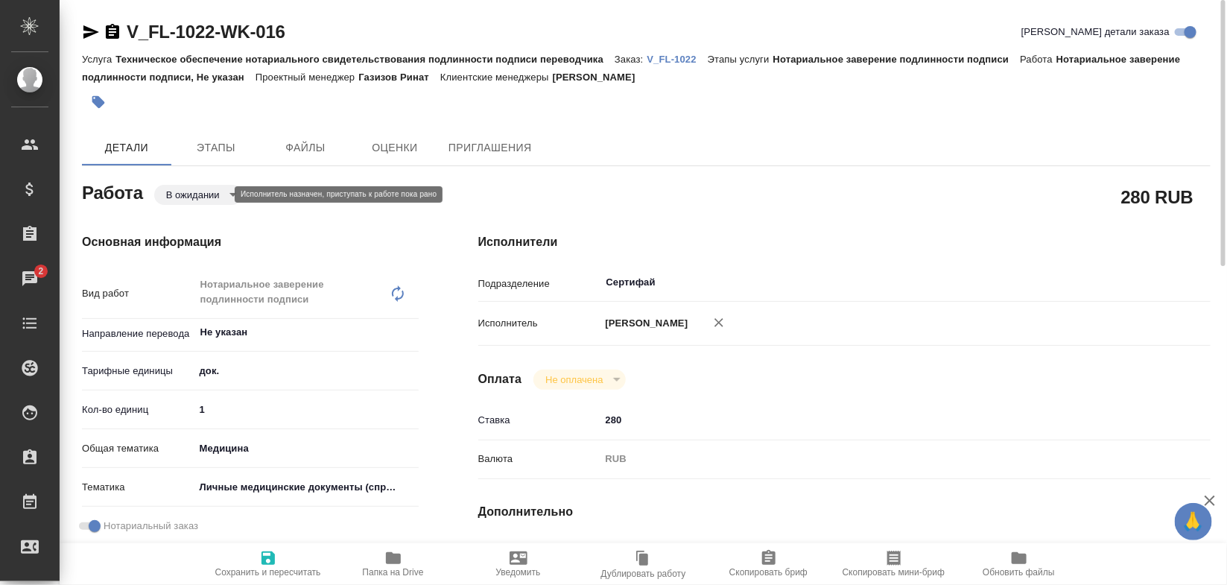
click at [222, 192] on body "🙏 .cls-1 fill:#fff; AWATERA [PERSON_NAME] Спецификации Заказы 2 Чаты Todo Проек…" at bounding box center [613, 292] width 1227 height 585
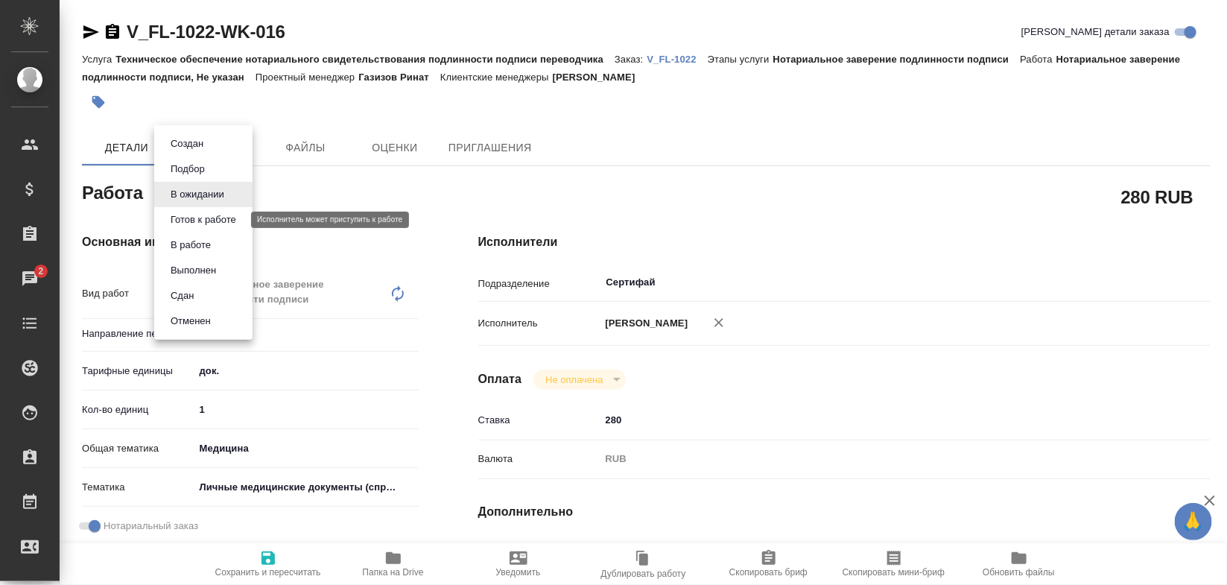
click at [217, 216] on button "Готов к работе" at bounding box center [203, 220] width 75 height 16
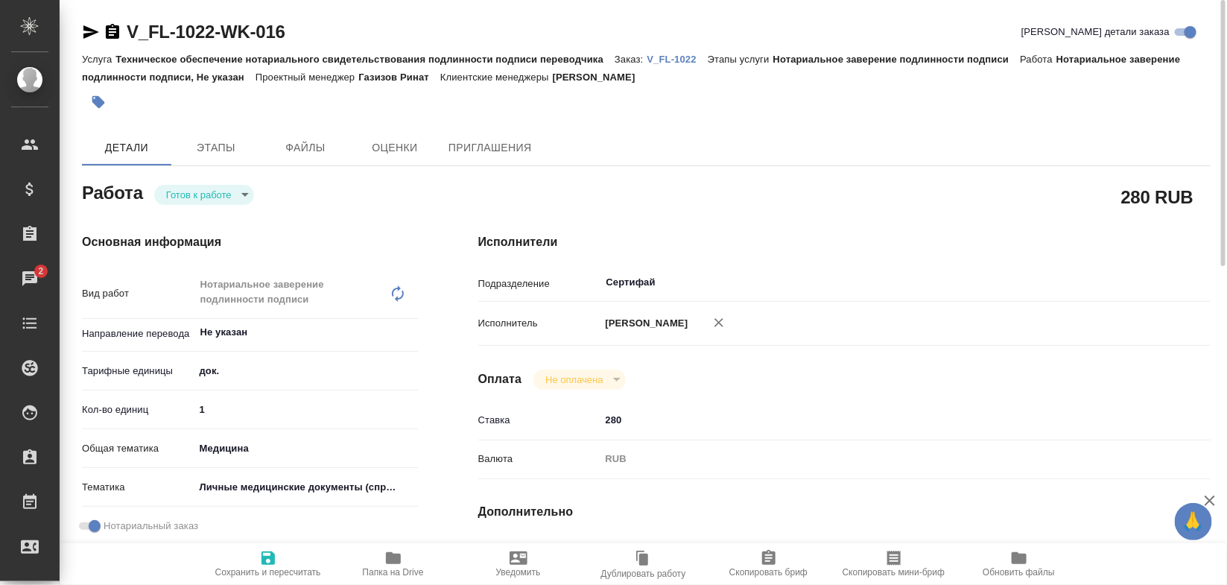
type textarea "x"
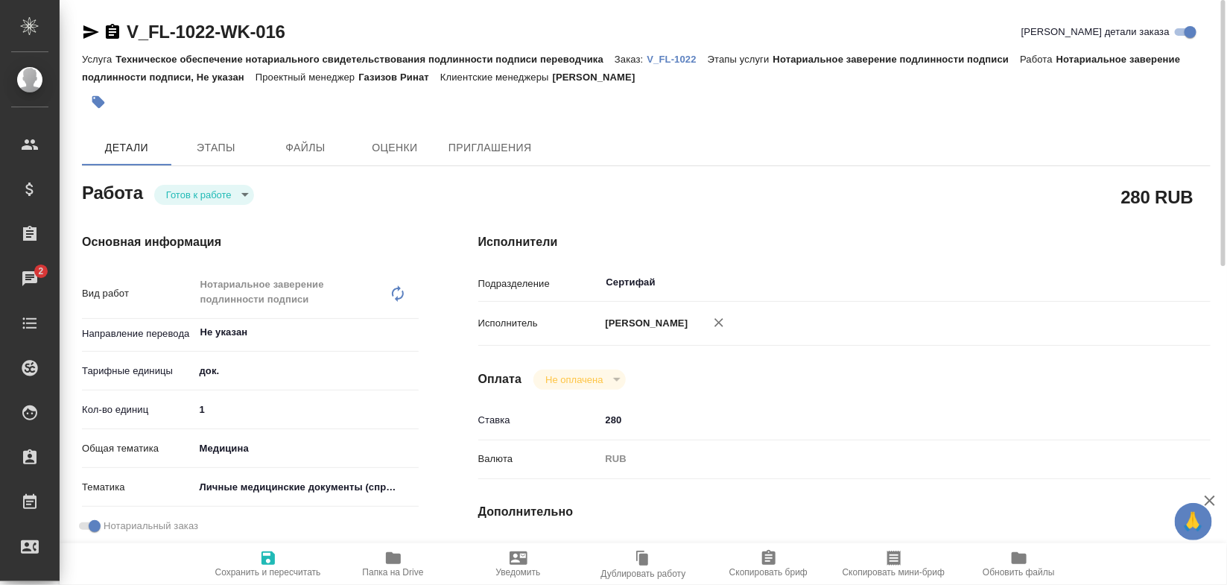
type textarea "x"
